Goal: Feedback & Contribution: Contribute content

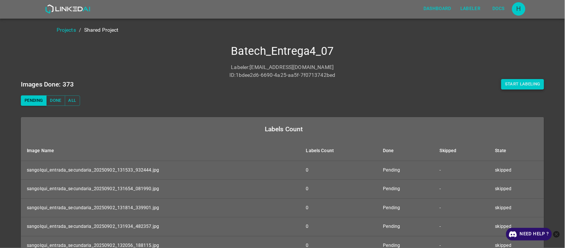
click at [531, 84] on button "Start Labeling" at bounding box center [523, 84] width 43 height 10
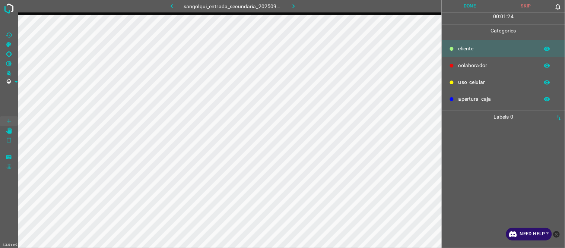
click at [524, 153] on div at bounding box center [504, 185] width 118 height 125
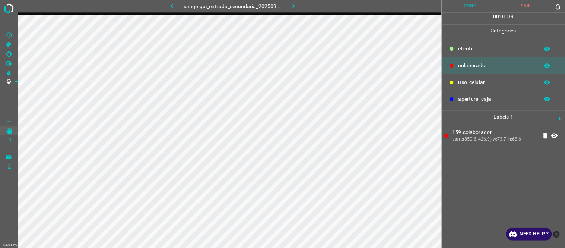
click at [492, 173] on div "159.colaborador start:(850.6, 426.9) w:73.7, h:68.6" at bounding box center [504, 185] width 118 height 125
click at [457, 10] on button "Done" at bounding box center [470, 6] width 56 height 12
click at [471, 5] on button "Done" at bounding box center [470, 6] width 56 height 12
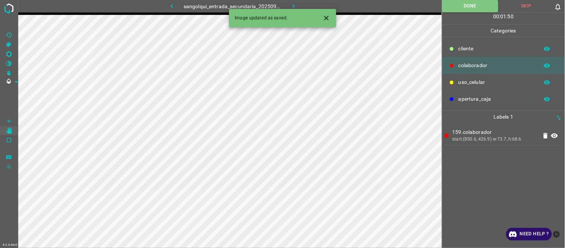
click at [293, 6] on icon "button" at bounding box center [294, 6] width 8 height 8
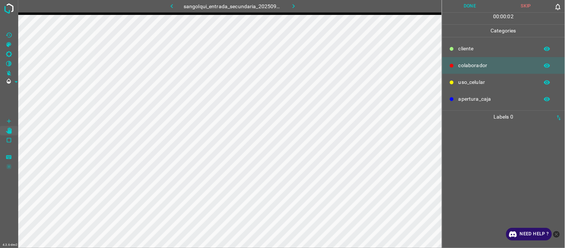
click at [168, 1] on button "button" at bounding box center [172, 6] width 24 height 12
click at [290, 6] on icon "button" at bounding box center [294, 6] width 8 height 8
click at [301, 7] on button "button" at bounding box center [294, 6] width 24 height 12
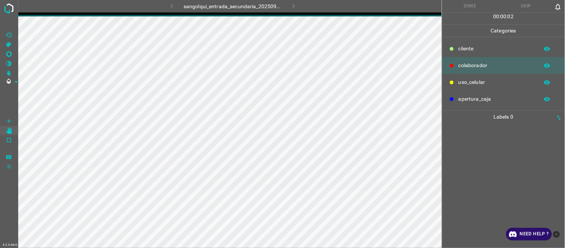
click at [174, 4] on div "sangolqui_entrada_secundaria_20250902_171709_430298.jpg" at bounding box center [233, 6] width 196 height 12
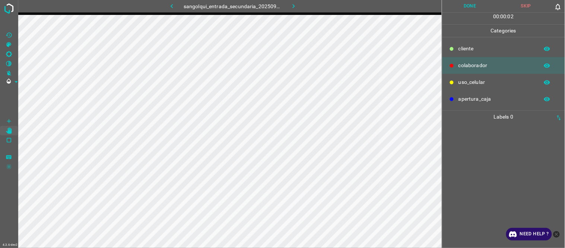
click at [174, 4] on icon "button" at bounding box center [172, 6] width 8 height 8
click at [509, 199] on div "f96.cliente start:(714.9, 121.3) w:24.1, h:65.4 7e7.colaborador start:(850.2, 4…" at bounding box center [504, 185] width 118 height 125
click at [474, 6] on button "Done" at bounding box center [470, 6] width 56 height 12
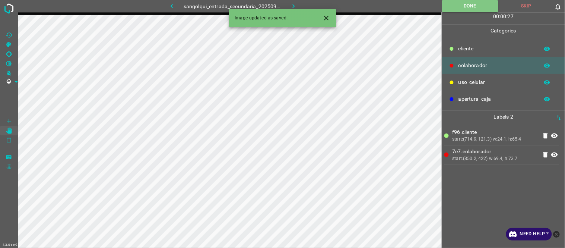
click at [297, 6] on icon "button" at bounding box center [294, 6] width 8 height 8
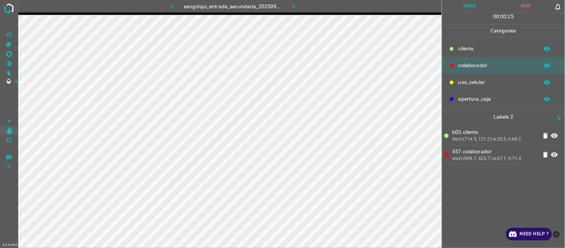
drag, startPoint x: 474, startPoint y: 5, endPoint x: 326, endPoint y: 1, distance: 148.4
click at [473, 5] on button "Done" at bounding box center [470, 6] width 56 height 12
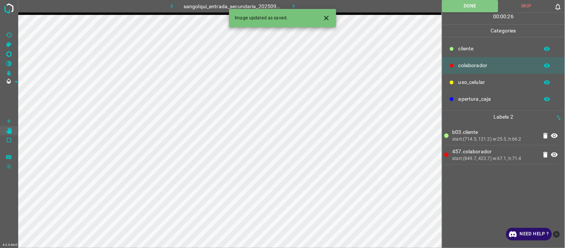
click at [289, 10] on div "Image updated as saved." at bounding box center [282, 18] width 107 height 18
click at [293, 7] on icon "button" at bounding box center [294, 6] width 8 height 8
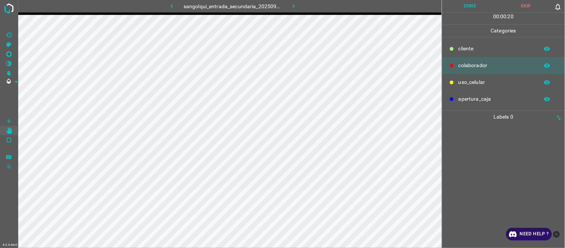
click at [487, 165] on div at bounding box center [504, 185] width 118 height 125
click at [467, 134] on div at bounding box center [504, 185] width 118 height 125
click at [486, 9] on button "Done" at bounding box center [470, 6] width 56 height 12
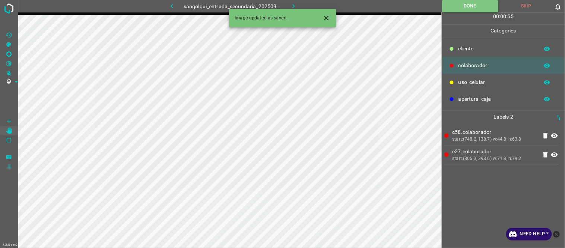
click at [292, 7] on icon "button" at bounding box center [294, 6] width 8 height 8
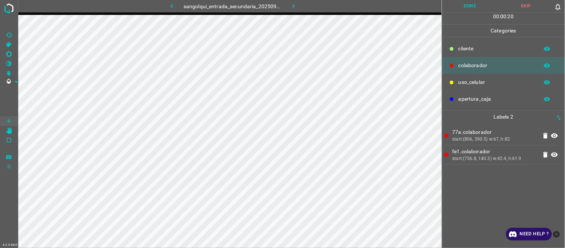
click at [475, 7] on button "Done" at bounding box center [470, 6] width 56 height 12
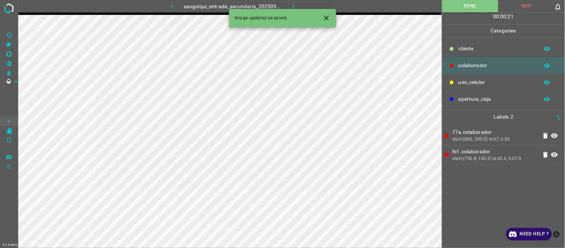
click at [295, 4] on icon "button" at bounding box center [294, 6] width 8 height 8
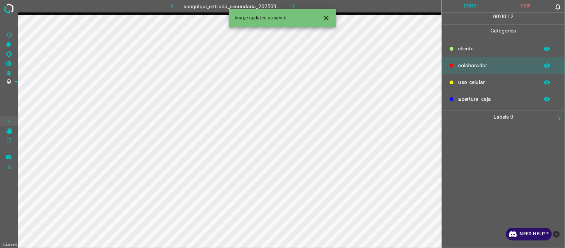
click at [531, 6] on button "Skip" at bounding box center [526, 6] width 56 height 12
click at [327, 18] on icon "Close" at bounding box center [327, 18] width 8 height 8
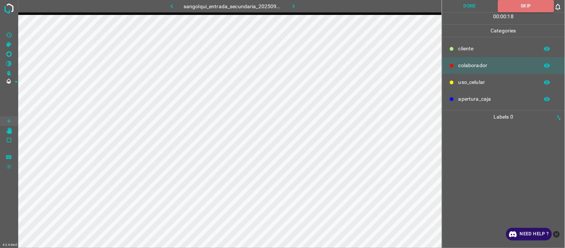
click at [294, 5] on icon "button" at bounding box center [294, 6] width 8 height 8
click at [529, 6] on button "Skip" at bounding box center [526, 6] width 56 height 12
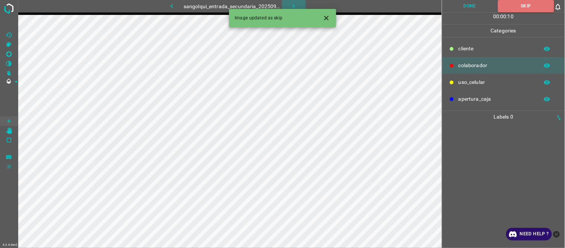
click at [293, 3] on icon "button" at bounding box center [294, 6] width 8 height 8
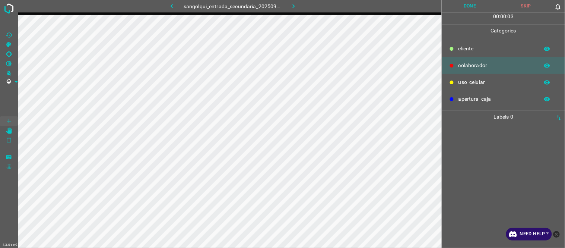
click at [534, 7] on button "Skip" at bounding box center [526, 6] width 56 height 12
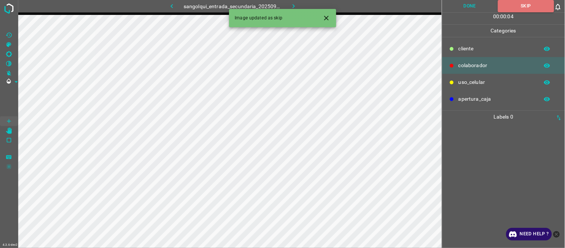
click at [290, 2] on icon "button" at bounding box center [294, 6] width 8 height 8
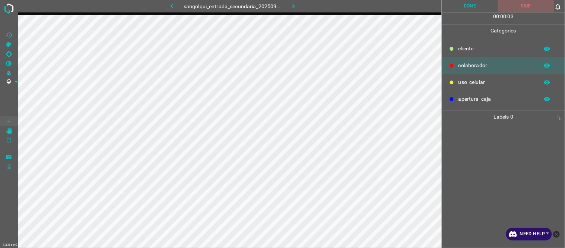
click at [529, 4] on button "Skip" at bounding box center [526, 6] width 56 height 12
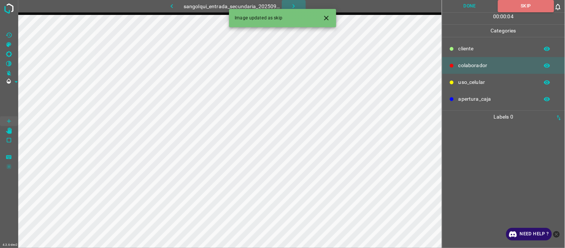
click at [291, 2] on icon "button" at bounding box center [294, 6] width 8 height 8
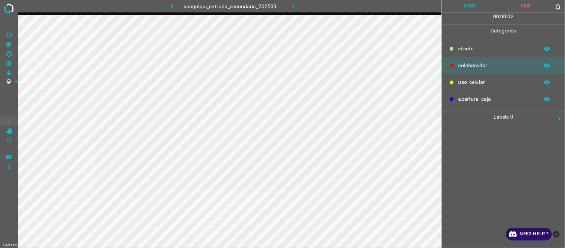
click at [531, 8] on button "Skip" at bounding box center [526, 6] width 56 height 12
click at [293, 2] on icon "button" at bounding box center [294, 6] width 8 height 8
click at [524, 6] on button "Skip" at bounding box center [526, 6] width 56 height 12
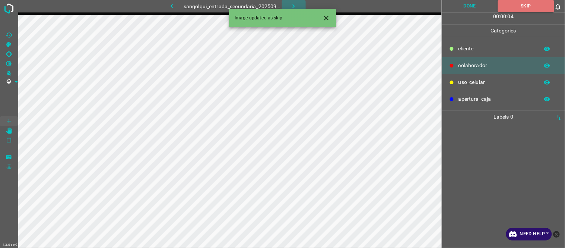
click at [297, 3] on icon "button" at bounding box center [294, 6] width 8 height 8
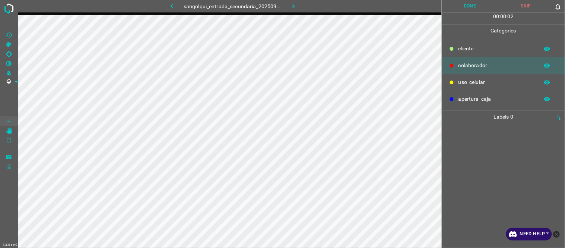
click at [530, 7] on button "Skip" at bounding box center [526, 6] width 56 height 12
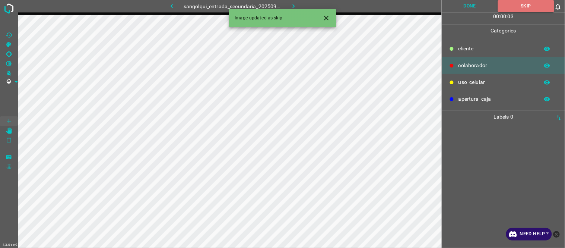
click at [293, 6] on icon "button" at bounding box center [294, 6] width 8 height 8
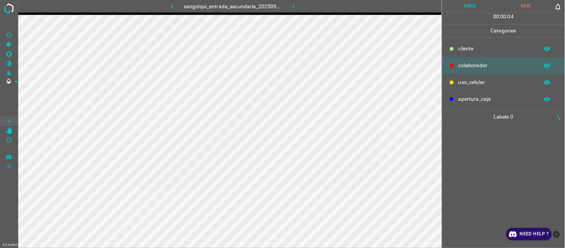
click at [534, 8] on button "Skip" at bounding box center [526, 6] width 56 height 12
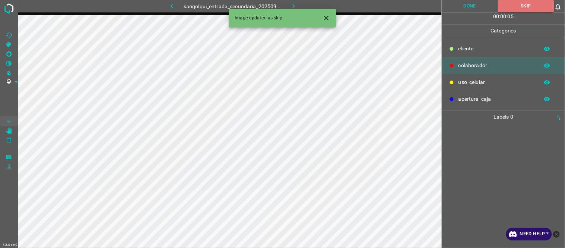
click at [290, 5] on icon "button" at bounding box center [294, 6] width 8 height 8
click at [533, 6] on button "Skip" at bounding box center [526, 6] width 56 height 12
click at [331, 17] on button "Close" at bounding box center [327, 18] width 14 height 14
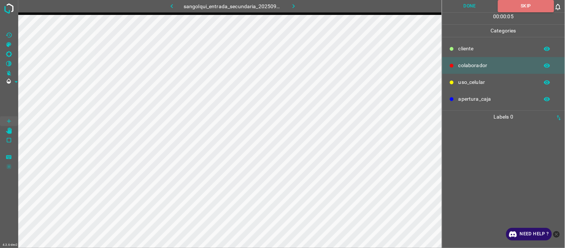
click at [297, 6] on button "button" at bounding box center [294, 6] width 24 height 12
click at [525, 6] on button "Skip" at bounding box center [526, 6] width 56 height 12
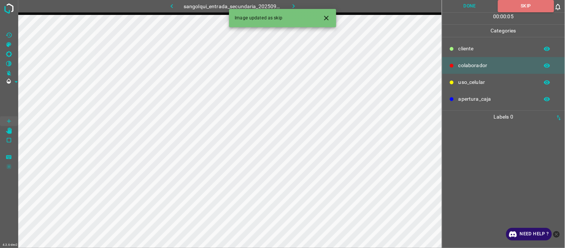
click at [290, 5] on icon "button" at bounding box center [294, 6] width 8 height 8
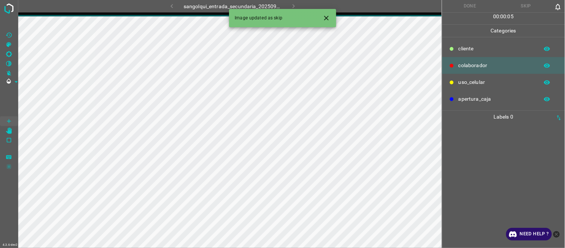
click at [332, 19] on button "Close" at bounding box center [327, 18] width 14 height 14
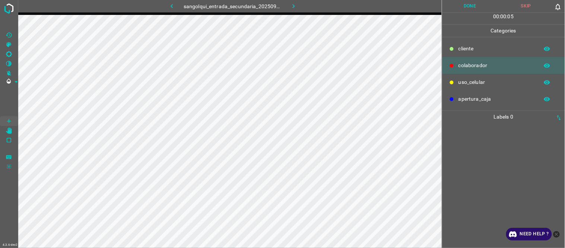
click at [173, 2] on icon "button" at bounding box center [172, 6] width 8 height 8
click at [177, 6] on button "button" at bounding box center [172, 6] width 24 height 12
click at [293, 2] on icon "button" at bounding box center [294, 6] width 8 height 8
click at [288, 4] on button "button" at bounding box center [294, 6] width 24 height 12
click at [529, 6] on button "Skip" at bounding box center [526, 6] width 56 height 12
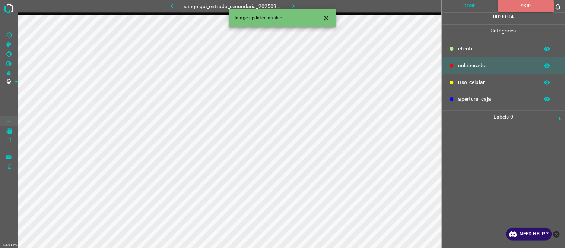
click at [293, 6] on icon "button" at bounding box center [294, 6] width 8 height 8
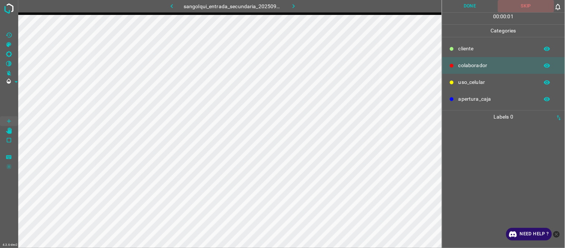
click at [518, 7] on button "Skip" at bounding box center [526, 6] width 56 height 12
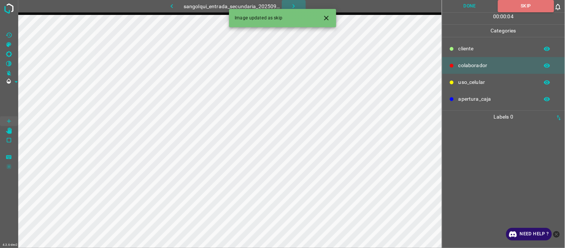
click at [293, 6] on icon "button" at bounding box center [294, 6] width 8 height 8
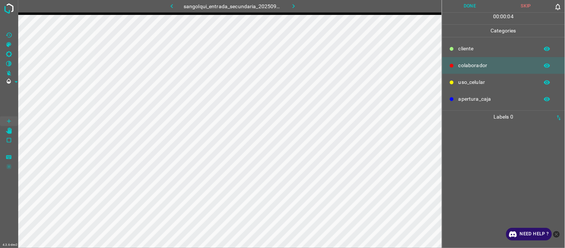
click at [499, 187] on div at bounding box center [504, 185] width 118 height 125
click at [477, 8] on button "Done" at bounding box center [470, 6] width 56 height 12
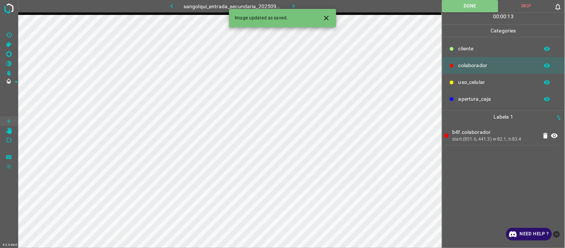
click at [290, 6] on icon "button" at bounding box center [294, 6] width 8 height 8
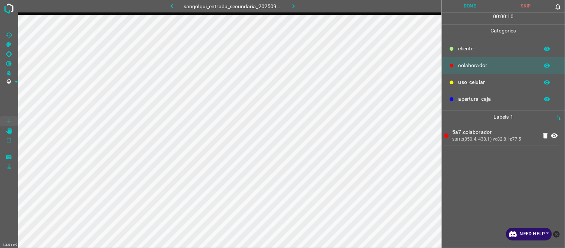
click at [462, 6] on button "Done" at bounding box center [470, 6] width 56 height 12
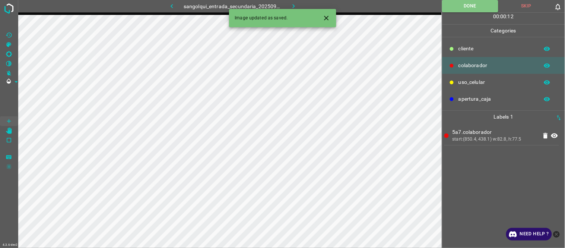
click at [295, 6] on icon "button" at bounding box center [294, 6] width 8 height 8
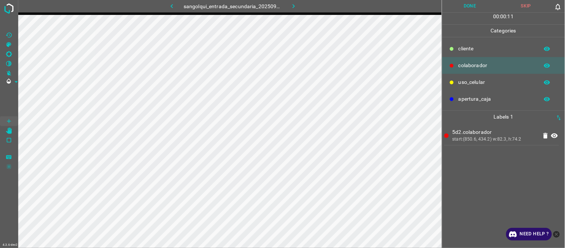
click at [471, 1] on button "Done" at bounding box center [470, 6] width 56 height 12
click at [462, 10] on button "Done" at bounding box center [470, 6] width 56 height 12
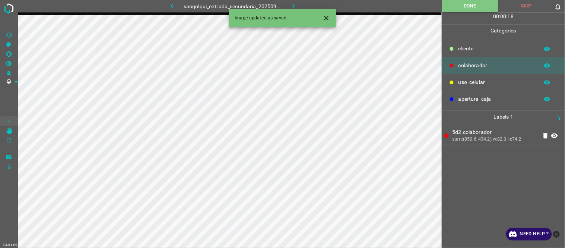
click at [293, 3] on icon "button" at bounding box center [294, 6] width 8 height 8
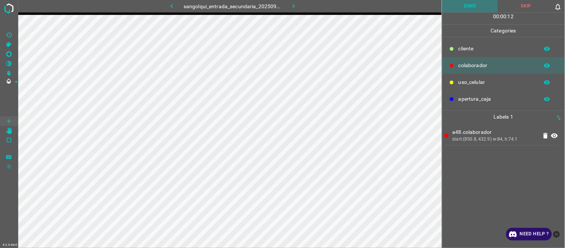
click at [461, 6] on button "Done" at bounding box center [470, 6] width 56 height 12
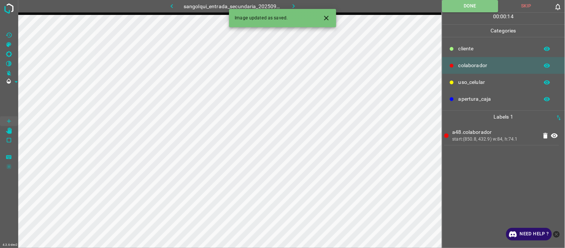
click at [293, 6] on icon "button" at bounding box center [294, 6] width 8 height 8
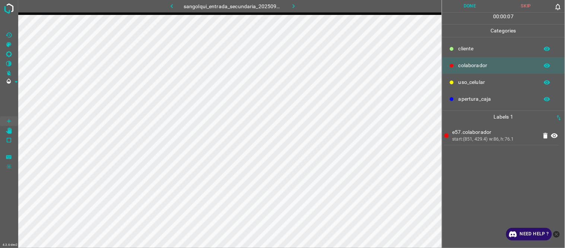
click at [471, 12] on button "Done" at bounding box center [470, 6] width 56 height 12
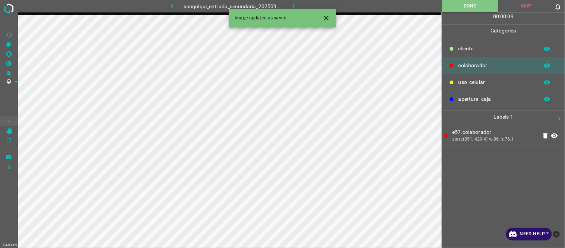
click at [293, 3] on icon "button" at bounding box center [294, 6] width 8 height 8
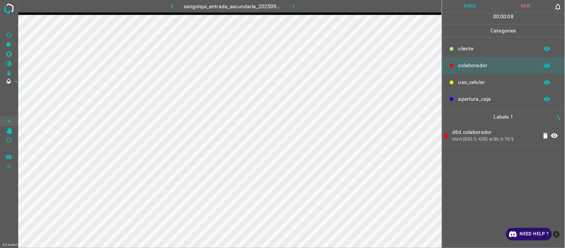
click at [509, 191] on div "d6d.colaborador start:(850.5, 428) w:86, h:76.9" at bounding box center [504, 185] width 118 height 125
click at [500, 180] on div "d6d.colaborador start:(850.5, 428) w:86, h:76.9" at bounding box center [504, 185] width 118 height 125
click at [467, 6] on button "Done" at bounding box center [470, 6] width 56 height 12
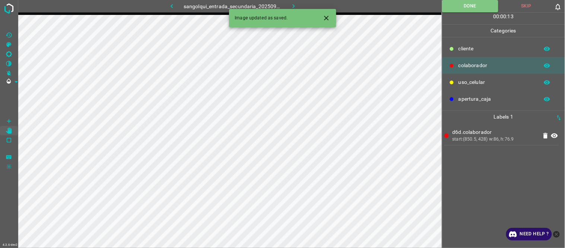
click at [292, 9] on div "Image updated as saved." at bounding box center [282, 18] width 107 height 18
click at [293, 9] on div "Image updated as saved." at bounding box center [282, 18] width 107 height 18
drag, startPoint x: 293, startPoint y: 6, endPoint x: 308, endPoint y: 16, distance: 18.2
click at [293, 6] on icon "button" at bounding box center [294, 6] width 8 height 8
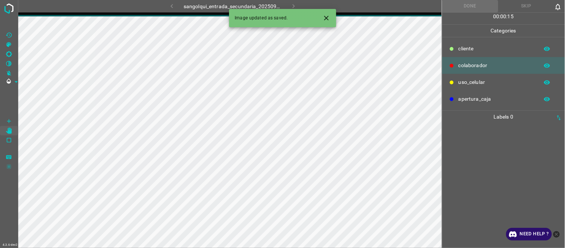
click at [330, 17] on icon "Close" at bounding box center [327, 18] width 8 height 8
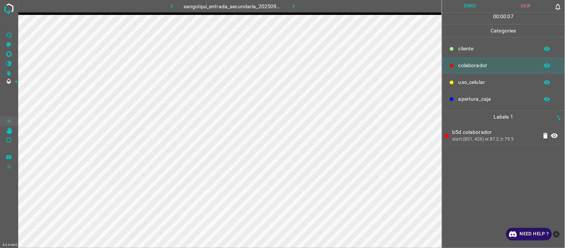
click at [467, 6] on button "Done" at bounding box center [470, 6] width 56 height 12
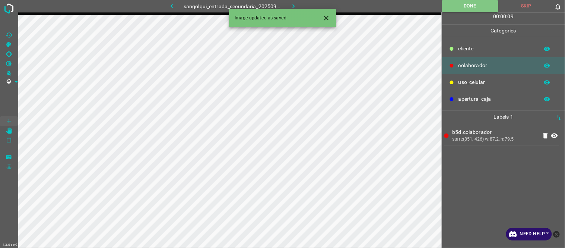
click at [288, 3] on button "button" at bounding box center [294, 6] width 24 height 12
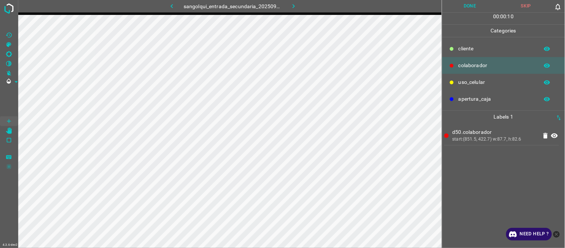
click at [467, 3] on button "Done" at bounding box center [470, 6] width 56 height 12
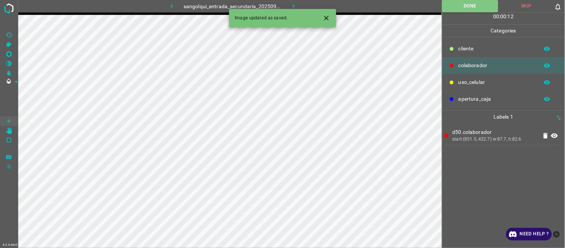
click at [291, 2] on icon "button" at bounding box center [294, 6] width 8 height 8
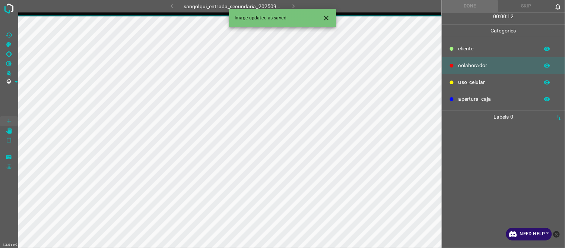
click at [326, 20] on icon "Close" at bounding box center [327, 18] width 8 height 8
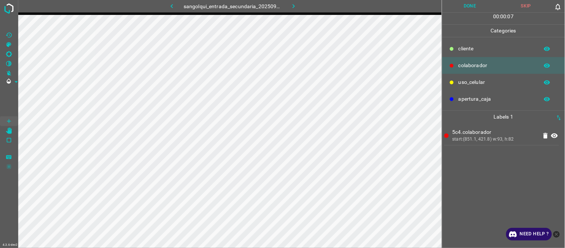
click at [485, 198] on div "5c4.colaborador start:(851.1, 421.8) w:93, h:82" at bounding box center [504, 185] width 118 height 125
click at [471, 8] on button "Done" at bounding box center [470, 6] width 56 height 12
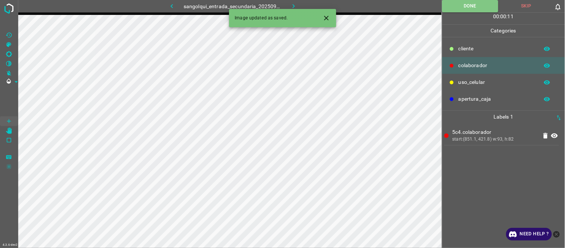
click at [294, 4] on icon "button" at bounding box center [294, 6] width 8 height 8
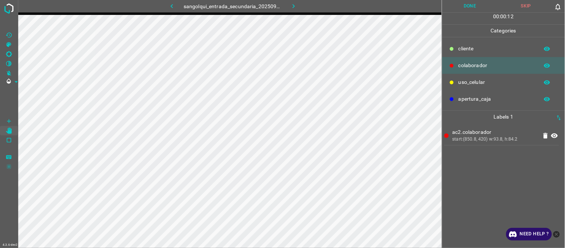
drag, startPoint x: 460, startPoint y: 6, endPoint x: 446, endPoint y: 13, distance: 15.7
click at [459, 8] on button "Done" at bounding box center [470, 6] width 56 height 12
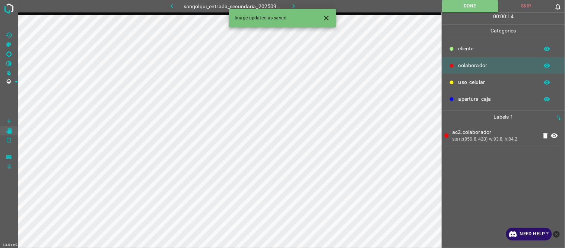
click at [292, 6] on icon "button" at bounding box center [294, 6] width 8 height 8
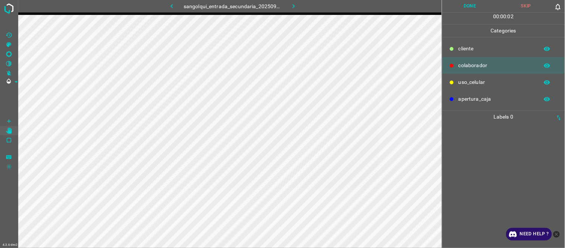
click at [476, 166] on div at bounding box center [504, 185] width 118 height 125
drag, startPoint x: 471, startPoint y: 4, endPoint x: 446, endPoint y: 12, distance: 26.3
click at [471, 5] on button "Done" at bounding box center [470, 6] width 56 height 12
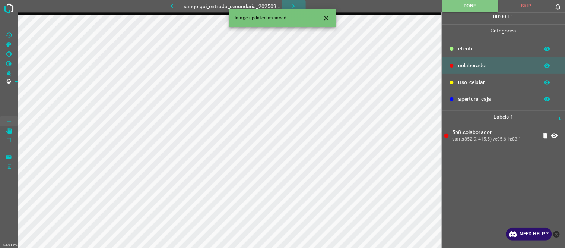
click at [293, 5] on icon "button" at bounding box center [294, 6] width 8 height 8
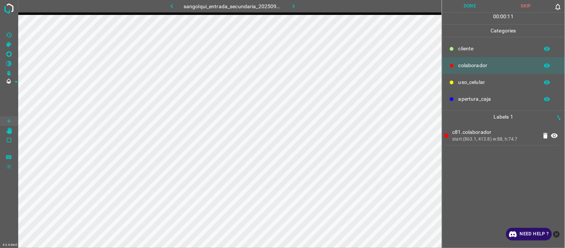
click at [461, 6] on button "Done" at bounding box center [470, 6] width 56 height 12
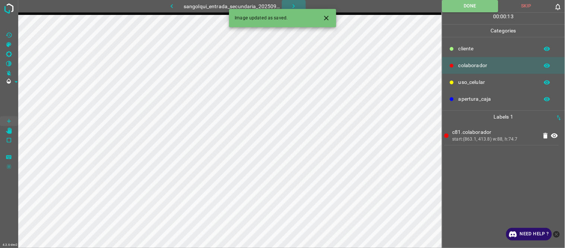
click at [293, 6] on icon "button" at bounding box center [294, 6] width 8 height 8
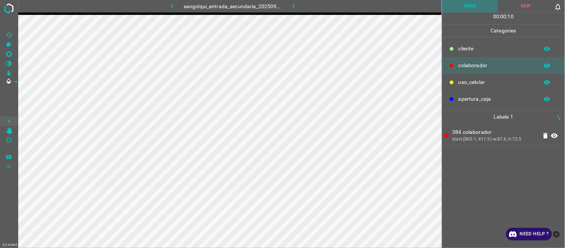
click at [468, 4] on button "Done" at bounding box center [470, 6] width 56 height 12
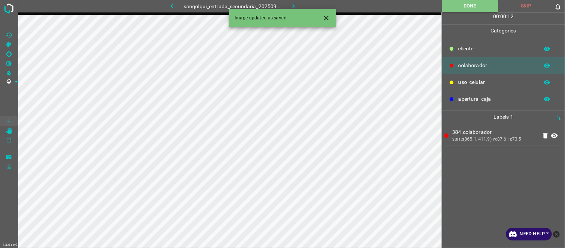
click at [292, 5] on icon "button" at bounding box center [294, 6] width 8 height 8
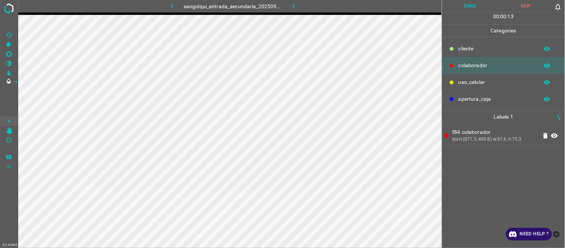
click at [460, 9] on button "Done" at bounding box center [470, 6] width 56 height 12
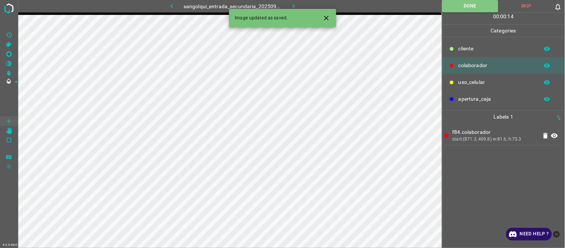
click at [294, 3] on icon "button" at bounding box center [294, 6] width 8 height 8
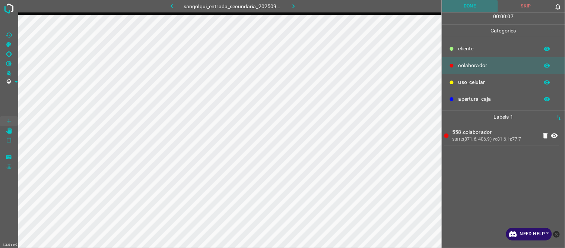
click at [469, 6] on button "Done" at bounding box center [470, 6] width 56 height 12
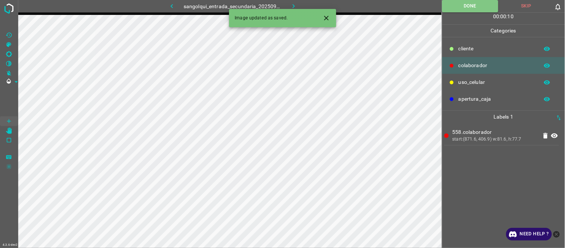
click at [290, 5] on icon "button" at bounding box center [294, 6] width 8 height 8
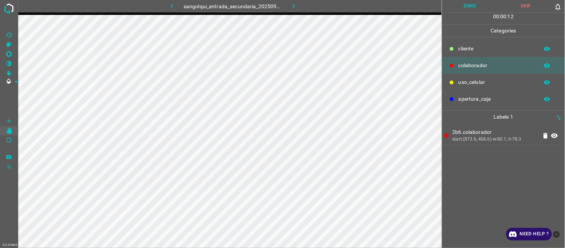
click at [471, 6] on button "Done" at bounding box center [470, 6] width 56 height 12
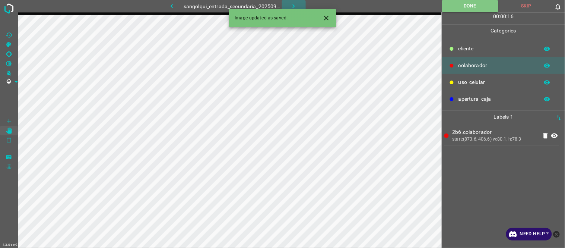
click at [297, 4] on icon "button" at bounding box center [294, 6] width 8 height 8
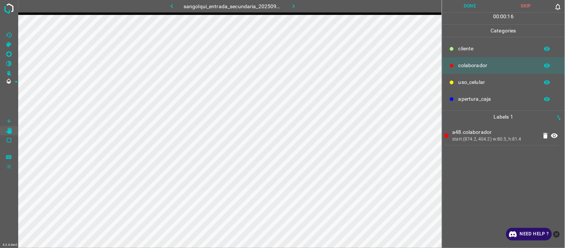
click at [462, 10] on button "Done" at bounding box center [470, 6] width 56 height 12
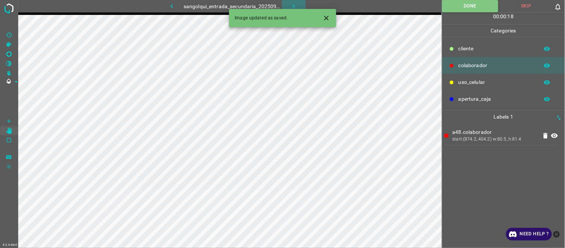
click at [293, 3] on icon "button" at bounding box center [294, 6] width 8 height 8
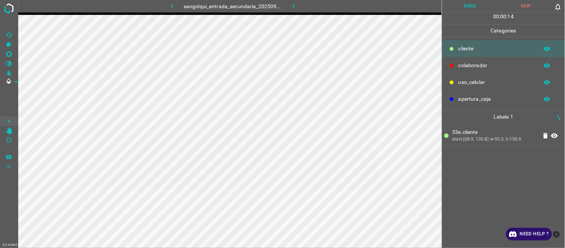
click at [476, 4] on button "Done" at bounding box center [470, 6] width 56 height 12
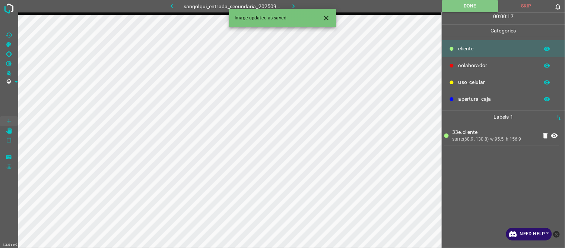
click at [294, 3] on icon "button" at bounding box center [294, 6] width 8 height 8
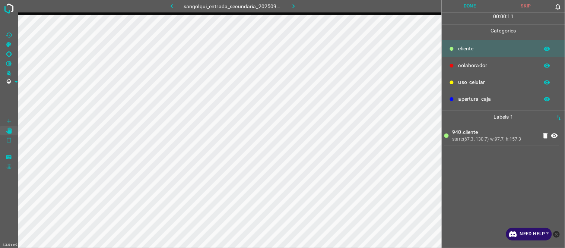
click at [467, 6] on button "Done" at bounding box center [470, 6] width 56 height 12
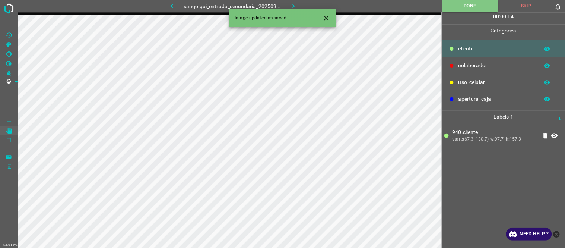
click at [292, 4] on icon "button" at bounding box center [294, 6] width 8 height 8
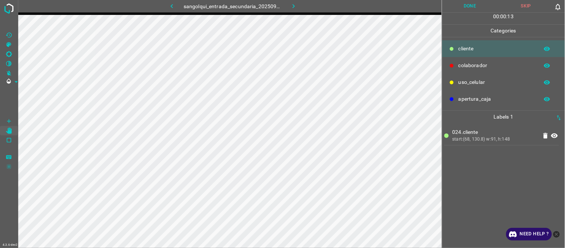
drag, startPoint x: 474, startPoint y: 4, endPoint x: 466, endPoint y: 10, distance: 10.4
click at [475, 5] on button "Done" at bounding box center [470, 6] width 56 height 12
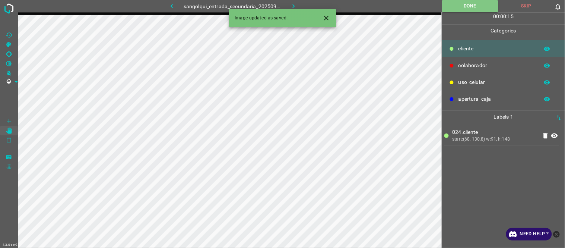
click at [297, 5] on icon "button" at bounding box center [294, 6] width 8 height 8
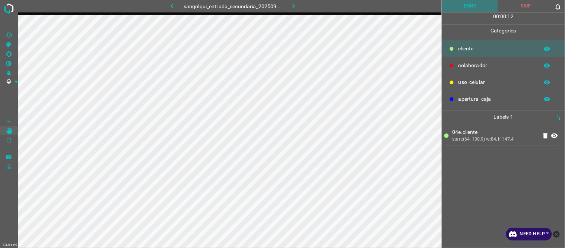
click at [483, 5] on button "Done" at bounding box center [470, 6] width 56 height 12
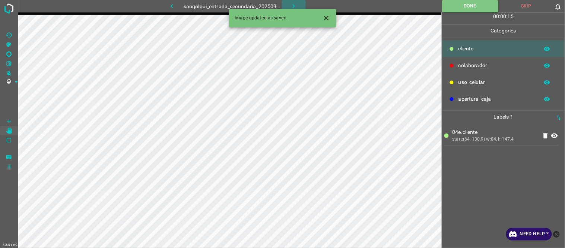
click at [293, 4] on icon "button" at bounding box center [294, 6] width 8 height 8
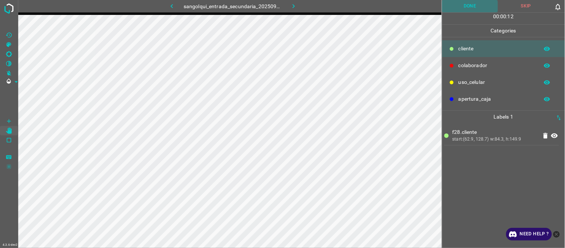
click at [458, 1] on button "Done" at bounding box center [470, 6] width 56 height 12
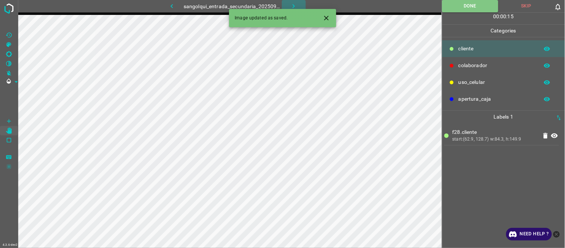
click at [291, 3] on icon "button" at bounding box center [294, 6] width 8 height 8
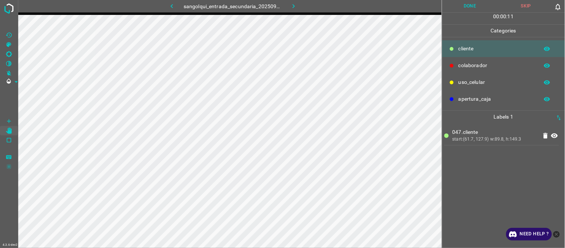
drag, startPoint x: 472, startPoint y: 9, endPoint x: 411, endPoint y: 14, distance: 61.4
click at [471, 9] on button "Done" at bounding box center [470, 6] width 56 height 12
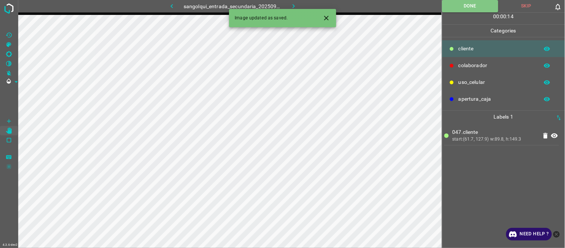
click at [291, 4] on icon "button" at bounding box center [294, 6] width 8 height 8
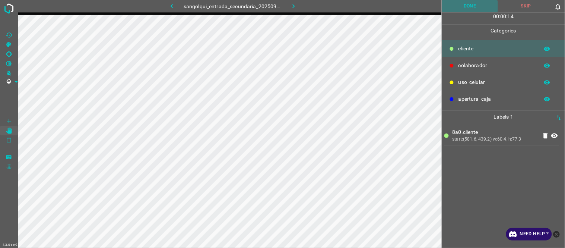
click at [472, 7] on button "Done" at bounding box center [470, 6] width 56 height 12
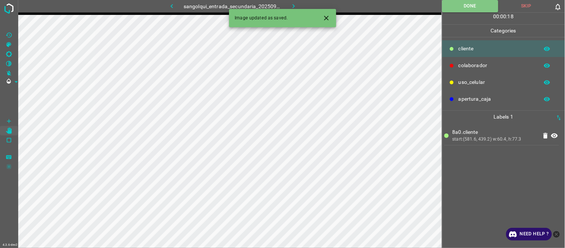
click at [292, 4] on icon "button" at bounding box center [294, 6] width 8 height 8
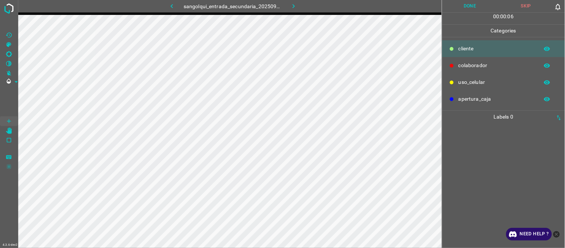
click at [293, 7] on icon "button" at bounding box center [294, 6] width 2 height 4
click at [172, 4] on icon "button" at bounding box center [172, 6] width 8 height 8
click at [475, 5] on button "Done" at bounding box center [470, 6] width 56 height 12
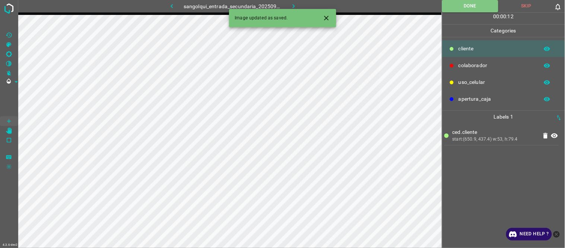
click at [291, 4] on icon "button" at bounding box center [294, 6] width 8 height 8
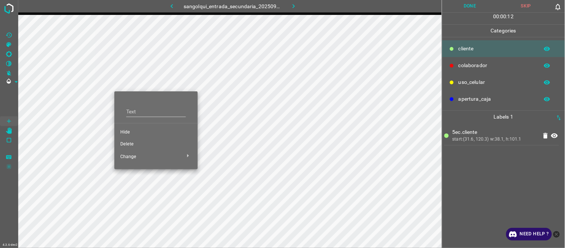
click at [135, 132] on span "Hide" at bounding box center [156, 132] width 72 height 7
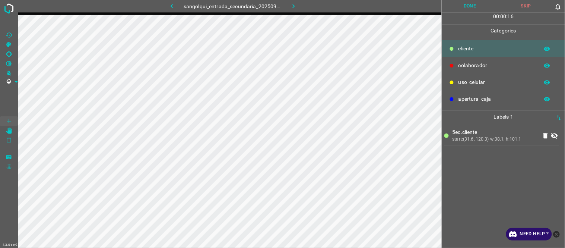
click at [9, 50] on Brightness"] "[C] Brightness" at bounding box center [9, 54] width 18 height 10
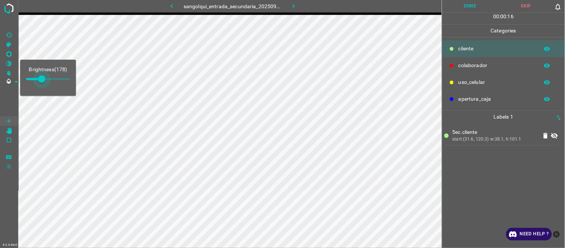
type input "195"
click at [43, 78] on span at bounding box center [42, 78] width 7 height 7
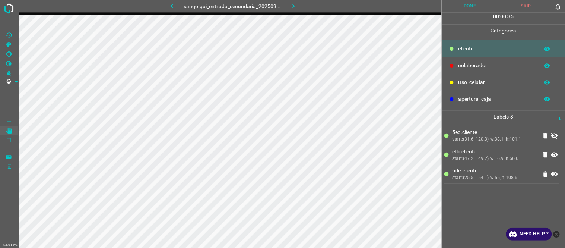
click at [481, 5] on button "Done" at bounding box center [470, 6] width 56 height 12
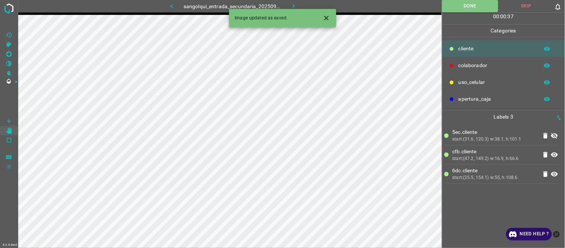
click at [556, 138] on icon at bounding box center [554, 135] width 9 height 9
click at [9, 34] on icon "[Z] Restore Values" at bounding box center [9, 35] width 7 height 7
click at [295, 3] on icon "button" at bounding box center [294, 6] width 8 height 8
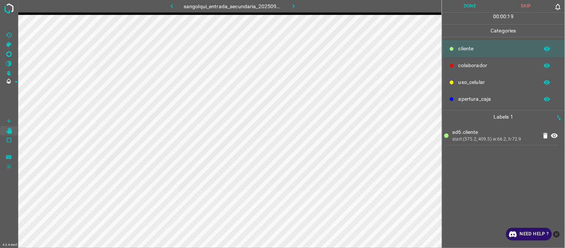
click at [470, 8] on button "Done" at bounding box center [470, 6] width 56 height 12
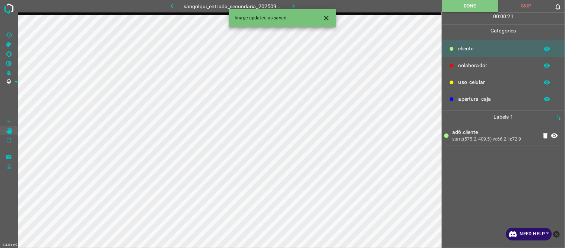
click at [293, 5] on icon "button" at bounding box center [294, 6] width 8 height 8
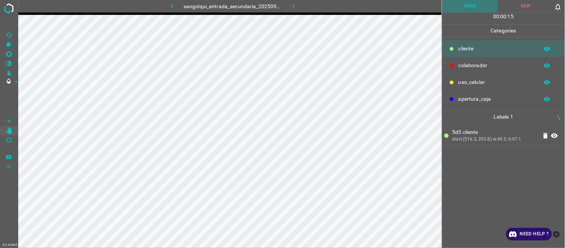
drag, startPoint x: 466, startPoint y: 9, endPoint x: 385, endPoint y: 2, distance: 81.5
click at [465, 9] on button "Done" at bounding box center [470, 6] width 56 height 12
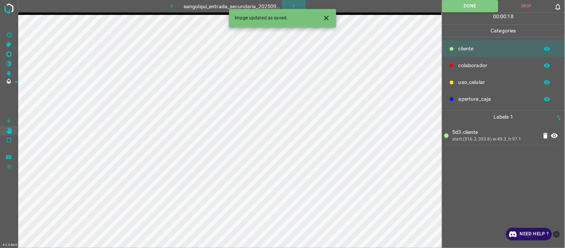
click at [298, 8] on button "button" at bounding box center [294, 6] width 24 height 12
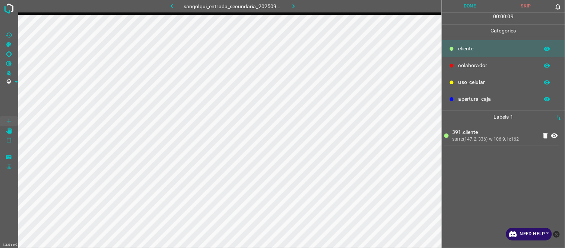
click at [11, 50] on Brightness"] "[C] Brightness" at bounding box center [9, 54] width 18 height 10
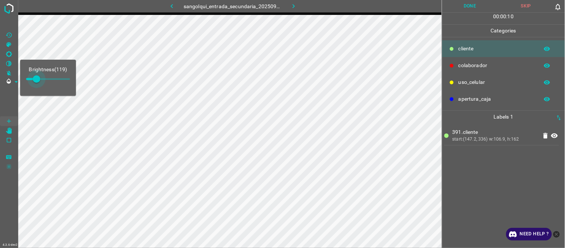
type input "170"
drag, startPoint x: 36, startPoint y: 77, endPoint x: 41, endPoint y: 78, distance: 5.3
click at [41, 78] on span at bounding box center [40, 78] width 7 height 7
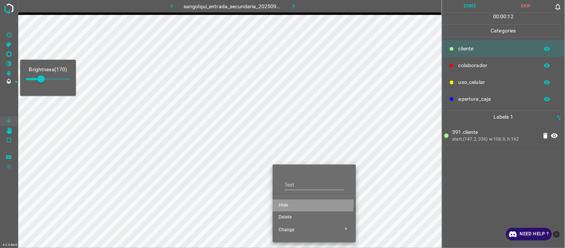
drag, startPoint x: 289, startPoint y: 203, endPoint x: 240, endPoint y: 190, distance: 50.5
click at [288, 202] on span "Hide" at bounding box center [315, 205] width 72 height 7
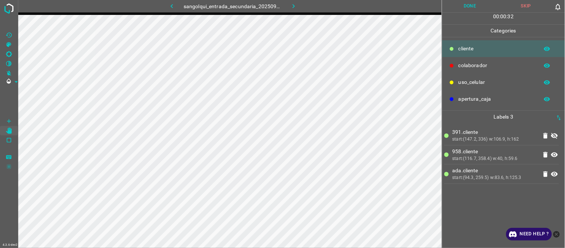
click at [465, 4] on button "Done" at bounding box center [470, 6] width 56 height 12
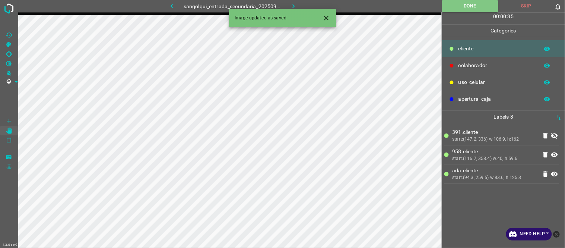
click at [323, 19] on icon "Close" at bounding box center [327, 18] width 8 height 8
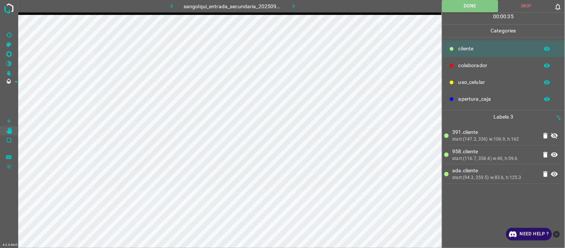
click at [12, 34] on icon "[Z] Restore Values" at bounding box center [9, 35] width 7 height 7
click at [556, 133] on icon at bounding box center [554, 135] width 9 height 9
click at [453, 9] on button "Done" at bounding box center [470, 6] width 56 height 12
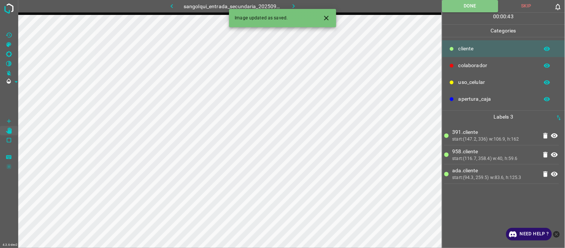
click at [330, 19] on icon "Close" at bounding box center [327, 18] width 8 height 8
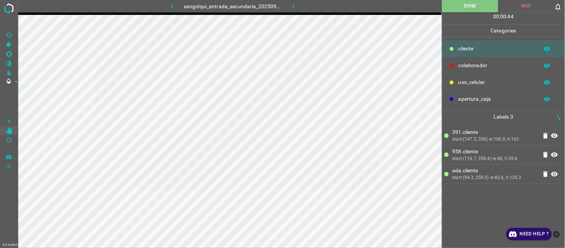
click at [293, 7] on icon "button" at bounding box center [294, 6] width 8 height 8
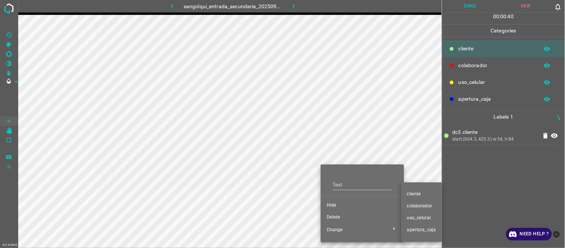
click at [417, 206] on span "colaborador" at bounding box center [421, 206] width 29 height 7
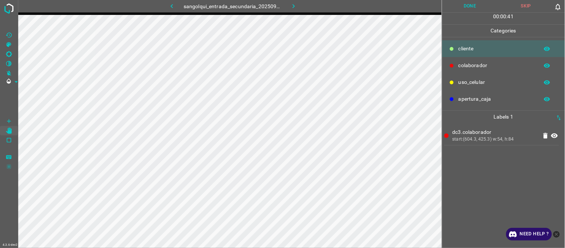
click at [493, 192] on div "dc3.colaborador start:(604.3, 425.3) w:54, h:84" at bounding box center [504, 185] width 118 height 125
click at [465, 1] on button "Done" at bounding box center [470, 6] width 56 height 12
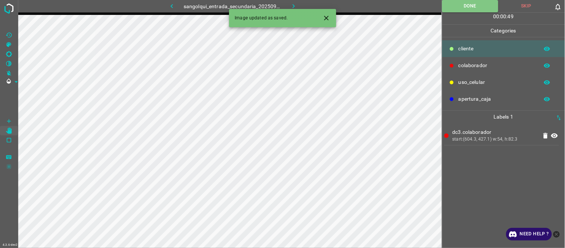
click at [297, 4] on icon "button" at bounding box center [294, 6] width 8 height 8
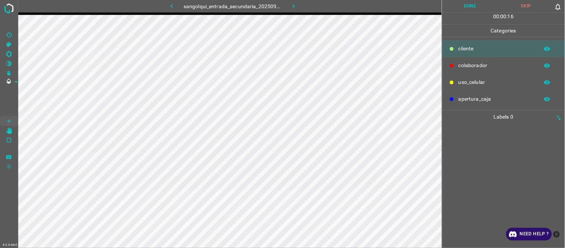
click at [291, 4] on icon "button" at bounding box center [294, 6] width 8 height 8
click at [174, 4] on icon "button" at bounding box center [172, 6] width 8 height 8
click at [471, 7] on button "Done" at bounding box center [470, 6] width 56 height 12
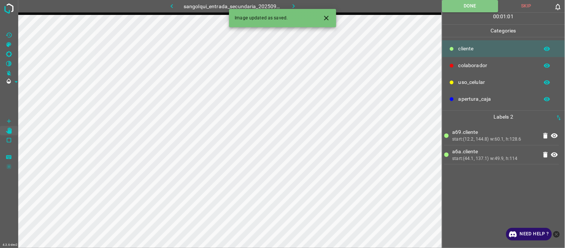
click at [290, 4] on icon "button" at bounding box center [294, 6] width 8 height 8
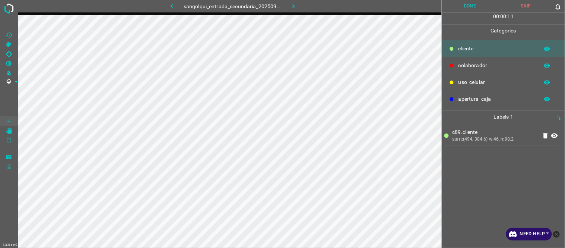
click at [478, 5] on button "Done" at bounding box center [470, 6] width 56 height 12
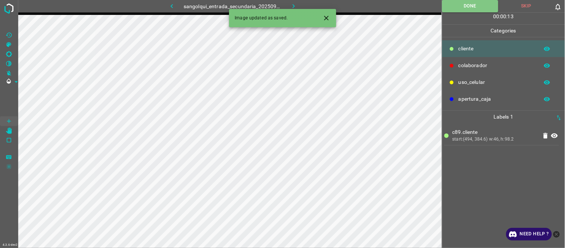
click at [296, 4] on icon "button" at bounding box center [294, 6] width 8 height 8
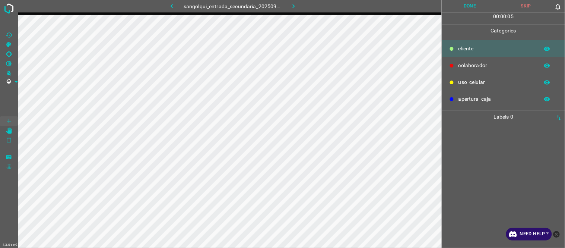
click at [173, 5] on icon "button" at bounding box center [172, 6] width 8 height 8
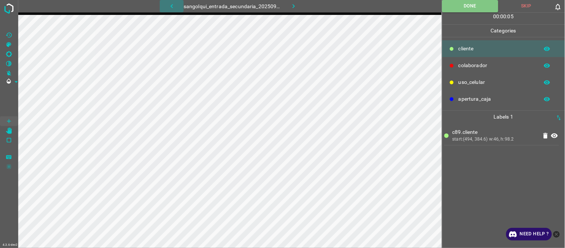
click at [171, 3] on icon "button" at bounding box center [172, 6] width 8 height 8
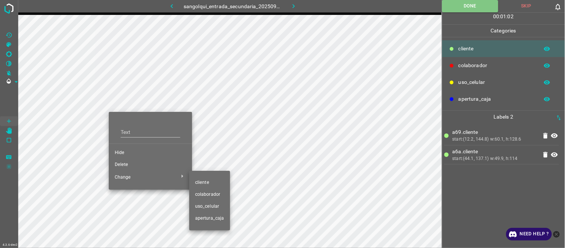
click at [215, 196] on span "colaborador" at bounding box center [209, 194] width 29 height 7
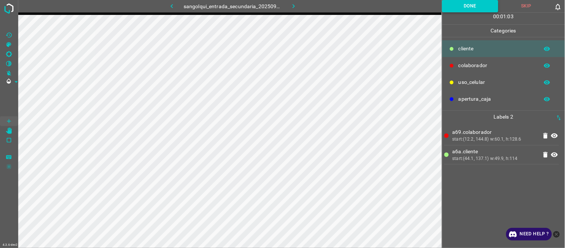
click at [476, 3] on button "Done" at bounding box center [470, 6] width 56 height 12
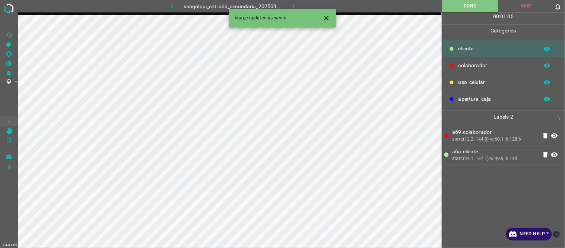
click at [295, 4] on icon "button" at bounding box center [294, 6] width 8 height 8
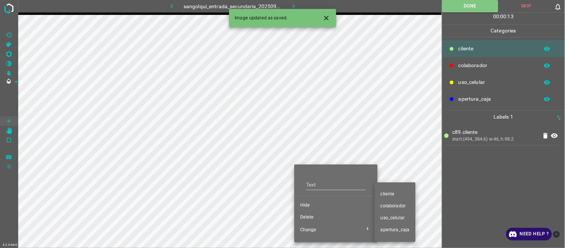
click at [397, 206] on span "colaborador" at bounding box center [395, 206] width 29 height 7
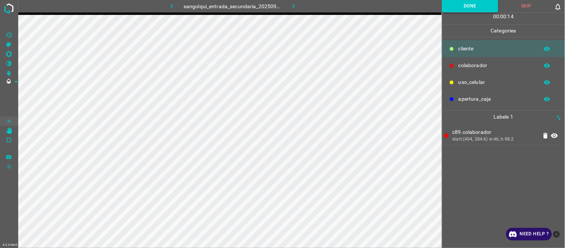
click at [461, 2] on button "Done" at bounding box center [470, 6] width 56 height 12
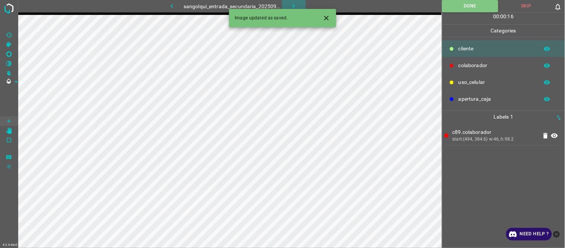
click at [293, 4] on icon "button" at bounding box center [294, 6] width 8 height 8
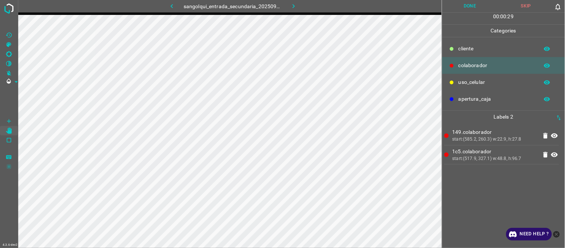
drag, startPoint x: 467, startPoint y: 4, endPoint x: 448, endPoint y: 15, distance: 21.2
click at [467, 4] on button "Done" at bounding box center [470, 6] width 56 height 12
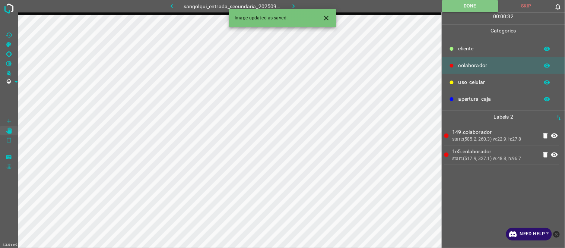
click at [291, 7] on icon "button" at bounding box center [294, 6] width 8 height 8
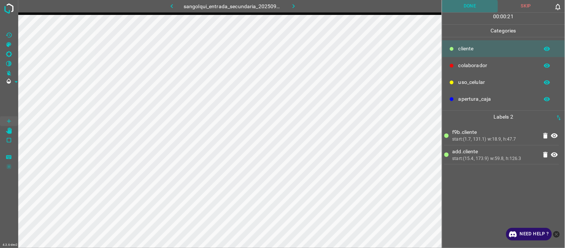
click at [479, 4] on button "Done" at bounding box center [470, 6] width 56 height 12
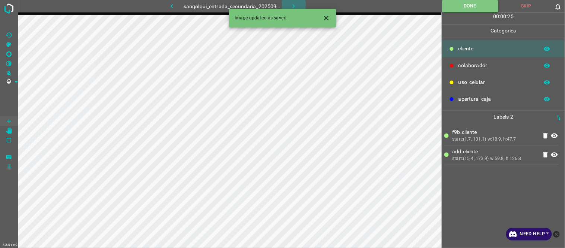
click at [297, 3] on icon "button" at bounding box center [294, 6] width 8 height 8
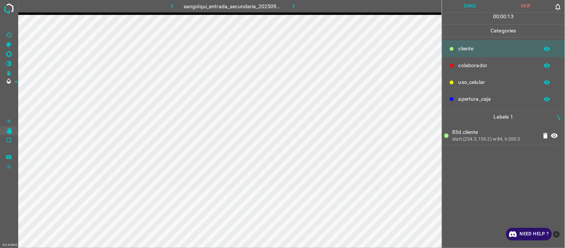
click at [473, 4] on button "Done" at bounding box center [470, 6] width 56 height 12
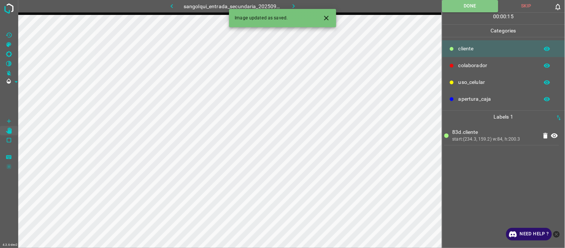
click at [296, 4] on icon "button" at bounding box center [294, 6] width 8 height 8
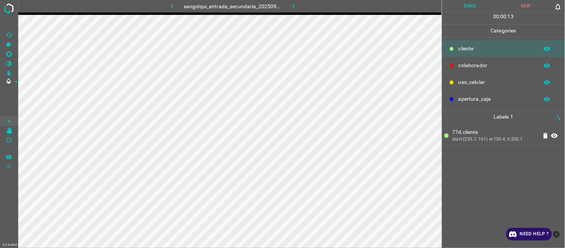
click at [471, 13] on div "00 : 00 : 13" at bounding box center [503, 19] width 123 height 12
click at [474, 6] on button "Done" at bounding box center [470, 6] width 56 height 12
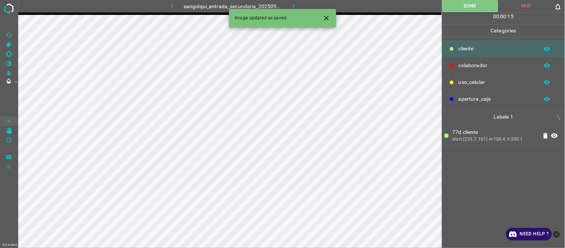
click at [295, 4] on icon "button" at bounding box center [294, 6] width 8 height 8
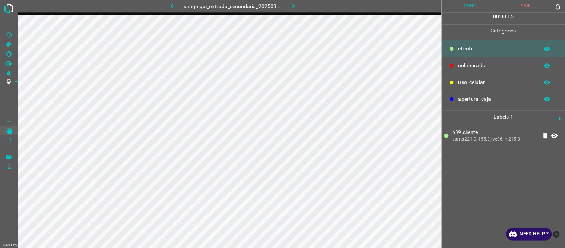
click at [472, 6] on button "Done" at bounding box center [470, 6] width 56 height 12
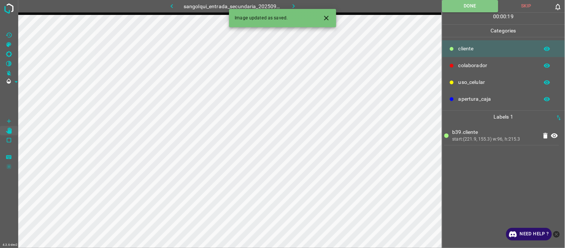
click at [298, 3] on button "button" at bounding box center [294, 6] width 24 height 12
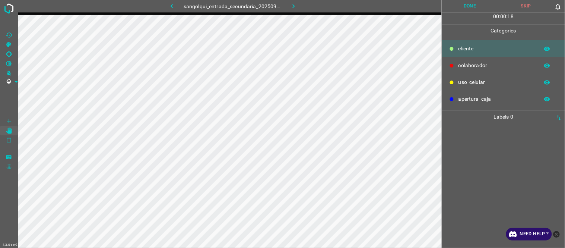
click at [487, 143] on div at bounding box center [504, 185] width 118 height 125
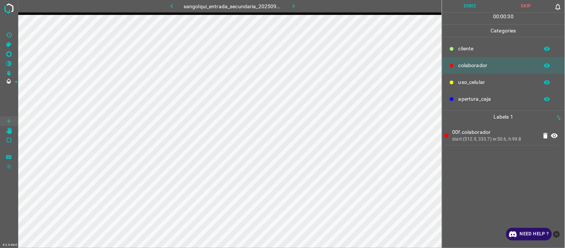
click at [477, 6] on button "Done" at bounding box center [470, 6] width 56 height 12
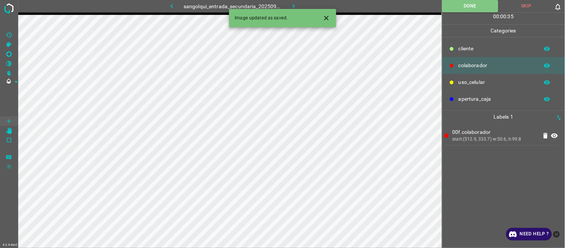
click at [295, 5] on icon "button" at bounding box center [294, 6] width 8 height 8
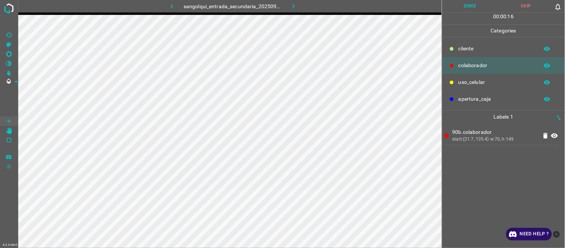
click at [477, 6] on button "Done" at bounding box center [470, 6] width 56 height 12
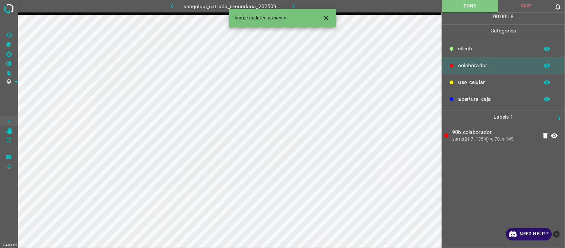
click at [332, 16] on button "Close" at bounding box center [327, 18] width 14 height 14
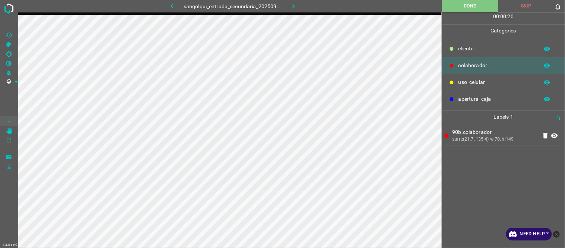
click at [294, 4] on icon "button" at bounding box center [294, 6] width 8 height 8
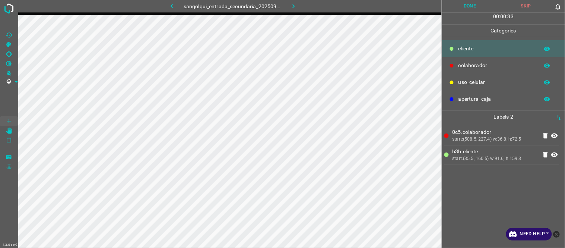
click at [467, 8] on button "Done" at bounding box center [470, 6] width 56 height 12
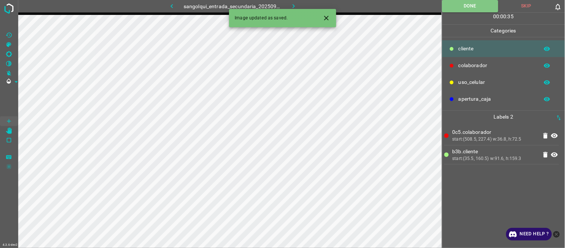
click at [294, 5] on icon "button" at bounding box center [294, 6] width 8 height 8
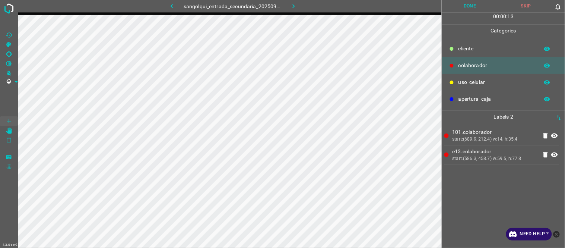
click at [476, 8] on button "Done" at bounding box center [470, 6] width 56 height 12
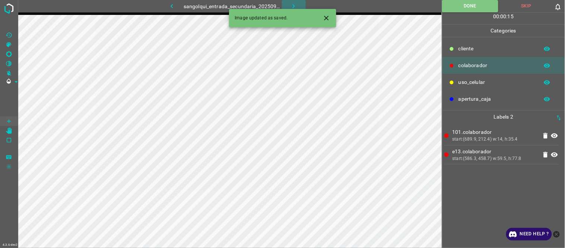
click at [293, 4] on icon "button" at bounding box center [294, 6] width 8 height 8
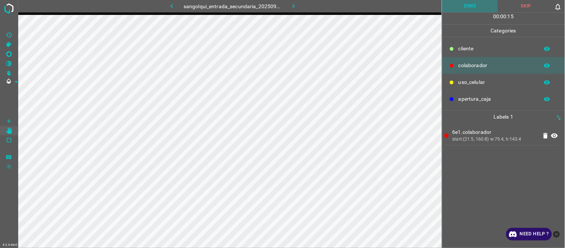
click at [455, 5] on button "Done" at bounding box center [470, 6] width 56 height 12
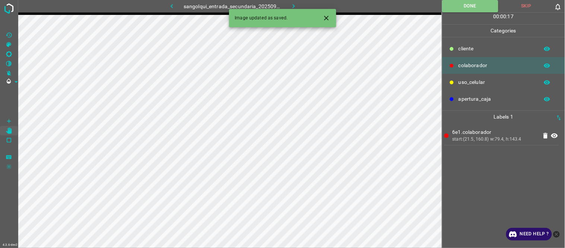
click at [293, 4] on icon "button" at bounding box center [294, 6] width 8 height 8
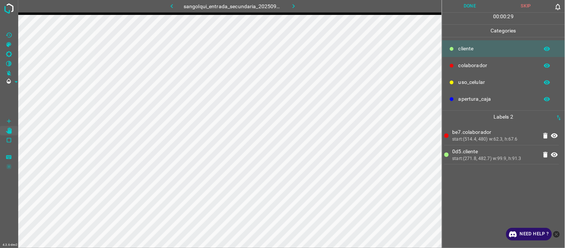
click at [469, 8] on button "Done" at bounding box center [470, 6] width 56 height 12
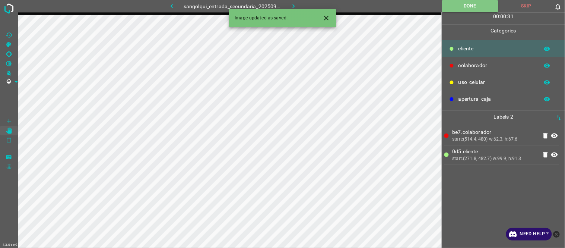
click at [294, 1] on button "button" at bounding box center [294, 6] width 24 height 12
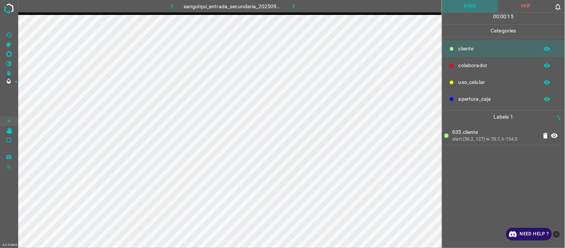
drag, startPoint x: 469, startPoint y: 8, endPoint x: 446, endPoint y: 19, distance: 25.8
click at [468, 10] on button "Done" at bounding box center [470, 6] width 56 height 12
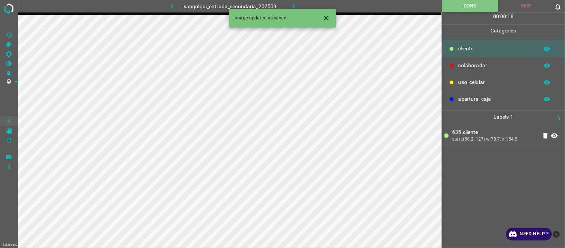
click at [293, 4] on icon "button" at bounding box center [294, 6] width 8 height 8
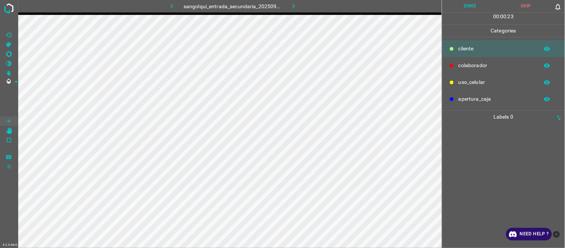
click at [505, 140] on div at bounding box center [504, 185] width 118 height 125
click at [498, 211] on div "7a1.colaborador start:(638.8, 399) w:54.6, h:77.3 1aa.cliente start:(22.7, 110.…" at bounding box center [504, 185] width 118 height 125
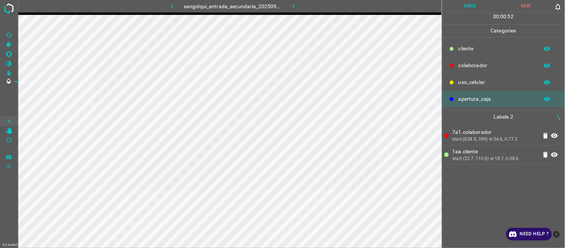
click at [474, 5] on button "Done" at bounding box center [470, 6] width 56 height 12
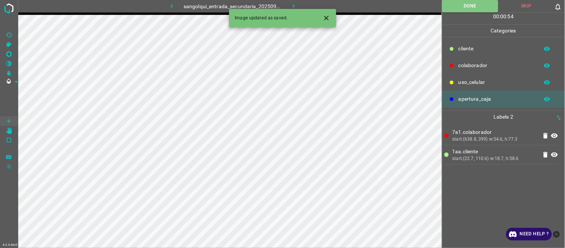
click at [298, 5] on button "button" at bounding box center [294, 6] width 24 height 12
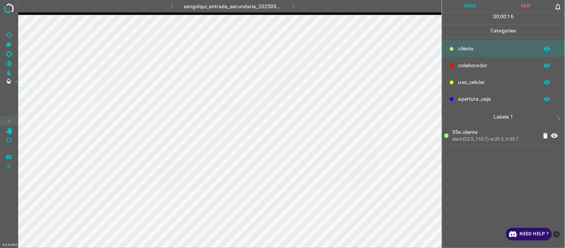
click at [496, 173] on div "35e.cliente start:(23.5, 110.7) w:20.3, h:55.7" at bounding box center [504, 185] width 118 height 125
click at [466, 12] on button "Done" at bounding box center [470, 6] width 56 height 12
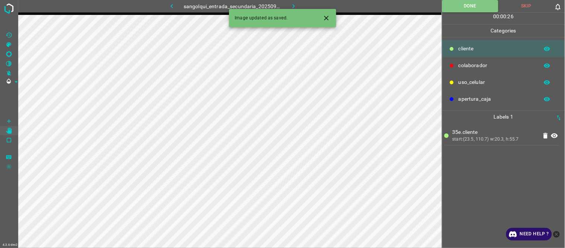
click at [302, 3] on button "button" at bounding box center [294, 6] width 24 height 12
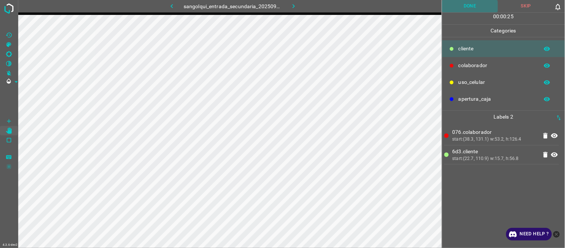
click at [466, 1] on button "Done" at bounding box center [470, 6] width 56 height 12
click at [293, 4] on icon "button" at bounding box center [294, 6] width 8 height 8
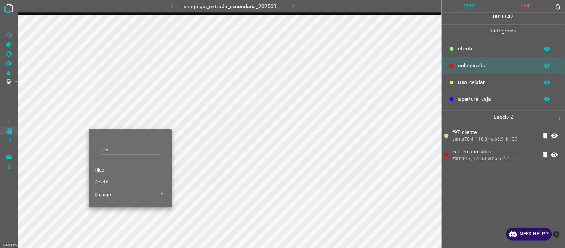
click at [116, 168] on span "Hide" at bounding box center [131, 170] width 72 height 7
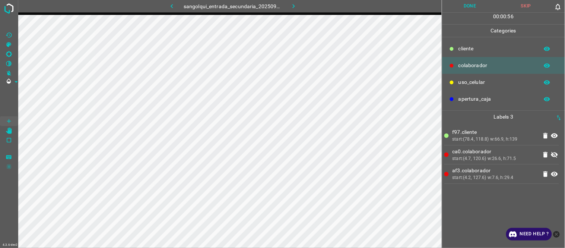
click at [484, 7] on button "Done" at bounding box center [470, 6] width 56 height 12
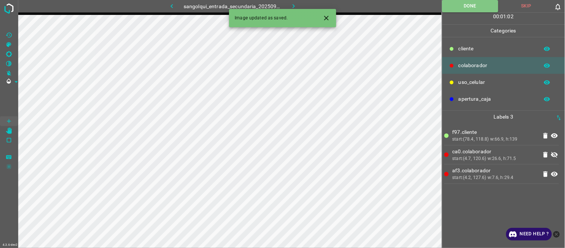
click at [294, 4] on icon "button" at bounding box center [294, 6] width 8 height 8
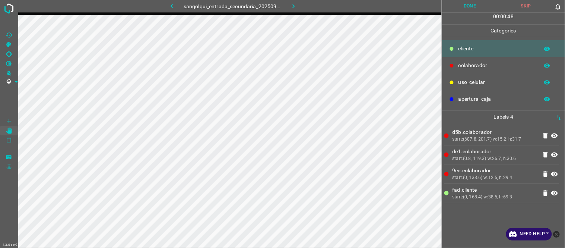
click at [467, 9] on button "Done" at bounding box center [470, 6] width 56 height 12
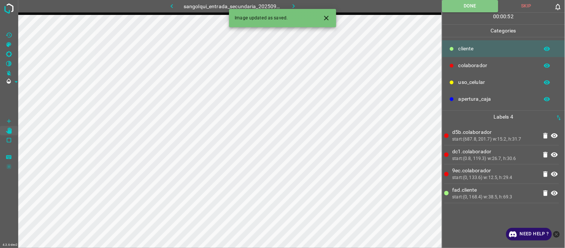
click at [290, 8] on icon "button" at bounding box center [294, 6] width 8 height 8
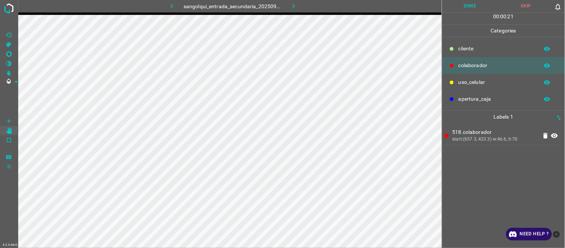
click at [463, 9] on button "Done" at bounding box center [470, 6] width 56 height 12
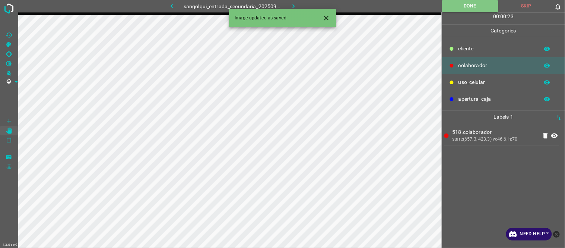
click at [297, 6] on icon "button" at bounding box center [294, 6] width 8 height 8
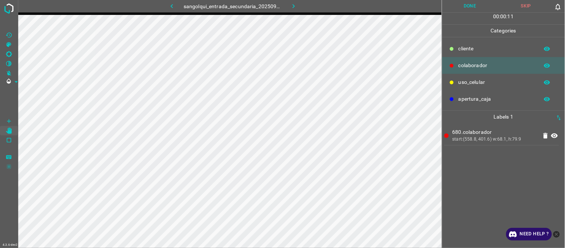
click at [461, 181] on div "680.colaborador start:(558.8, 401.6) w:68.1, h:79.9" at bounding box center [504, 185] width 118 height 125
click at [468, 5] on button "Done" at bounding box center [470, 6] width 56 height 12
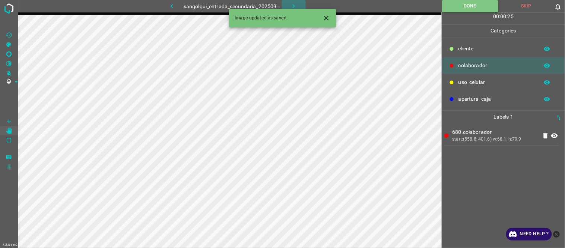
click at [296, 0] on button "button" at bounding box center [294, 6] width 24 height 12
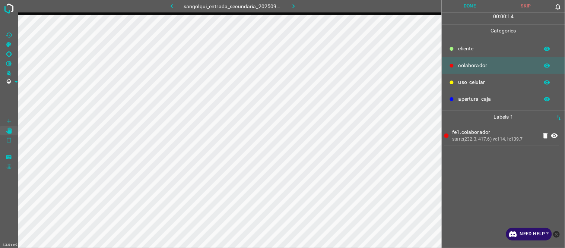
click at [459, 4] on button "Done" at bounding box center [470, 6] width 56 height 12
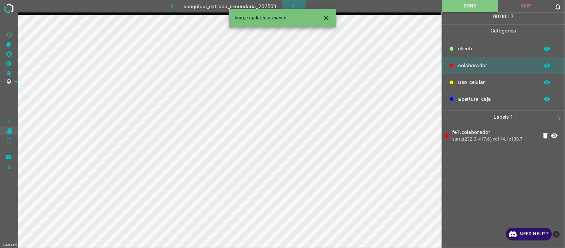
click at [293, 4] on icon "button" at bounding box center [294, 6] width 8 height 8
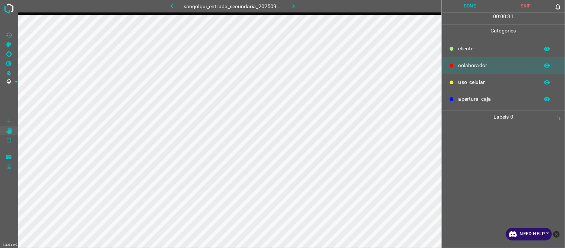
click at [483, 180] on div at bounding box center [504, 185] width 118 height 125
click at [459, 7] on button "Done" at bounding box center [470, 6] width 56 height 12
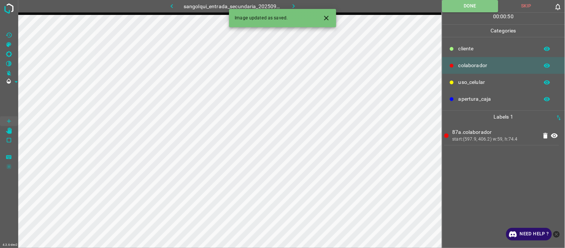
click at [291, 7] on icon "button" at bounding box center [294, 6] width 8 height 8
click at [493, 143] on div at bounding box center [504, 185] width 118 height 125
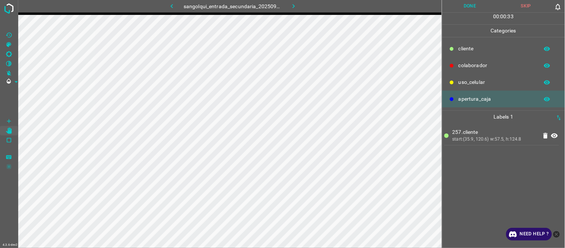
click at [455, 9] on button "Done" at bounding box center [470, 6] width 56 height 12
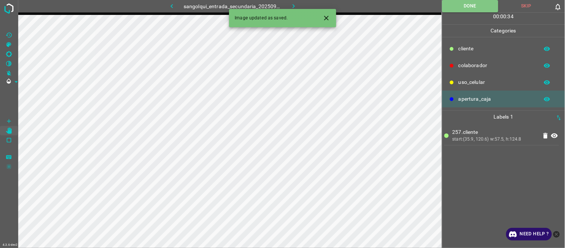
click at [287, 4] on button "button" at bounding box center [294, 6] width 24 height 12
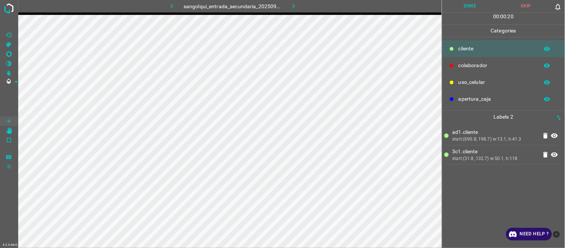
click at [463, 9] on button "Done" at bounding box center [470, 6] width 56 height 12
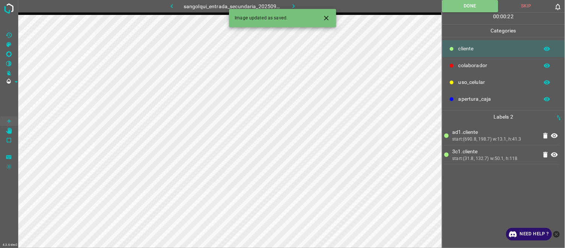
click at [290, 5] on icon "button" at bounding box center [294, 6] width 8 height 8
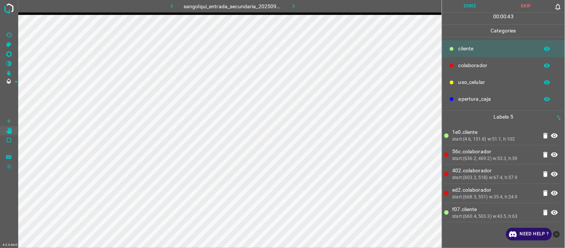
click at [465, 4] on button "Done" at bounding box center [470, 6] width 56 height 12
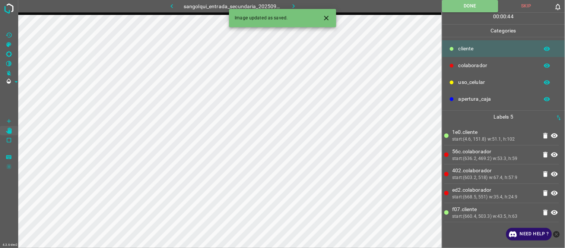
click at [290, 3] on icon "button" at bounding box center [294, 6] width 8 height 8
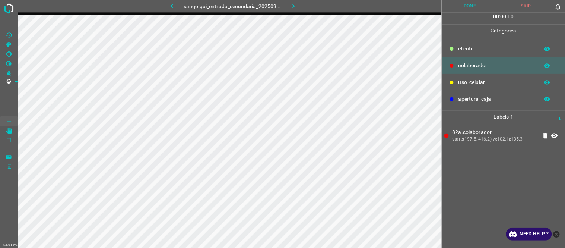
click at [498, 194] on div "82a.colaborador start:(197.5, 416.2) w:102, h:135.3" at bounding box center [504, 185] width 118 height 125
click at [470, 7] on button "Done" at bounding box center [470, 6] width 56 height 12
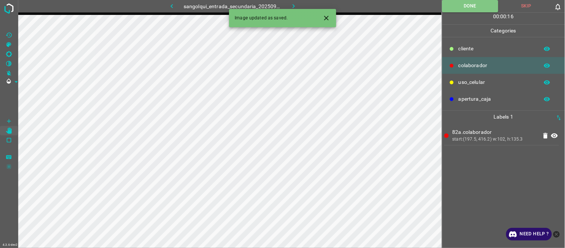
click at [290, 5] on icon "button" at bounding box center [294, 6] width 8 height 8
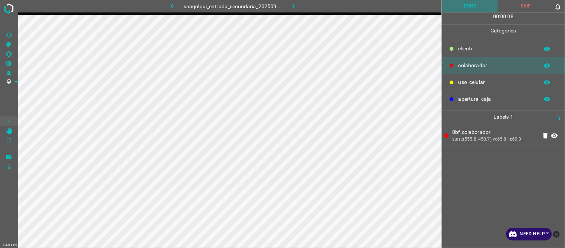
click at [467, 5] on button "Done" at bounding box center [470, 6] width 56 height 12
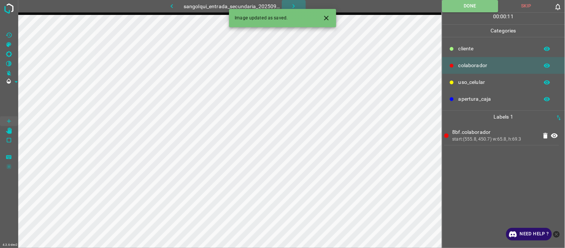
click at [294, 5] on icon "button" at bounding box center [294, 6] width 8 height 8
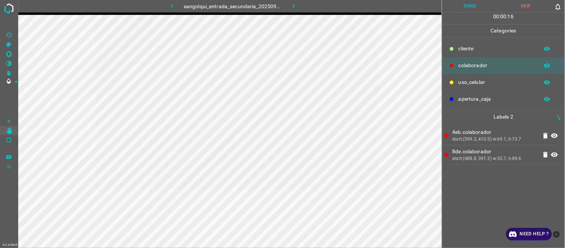
click at [461, 6] on button "Done" at bounding box center [470, 6] width 56 height 12
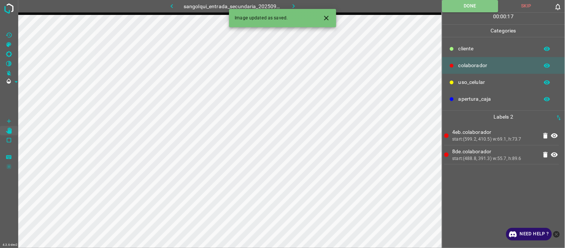
click at [294, 6] on icon "button" at bounding box center [294, 6] width 2 height 4
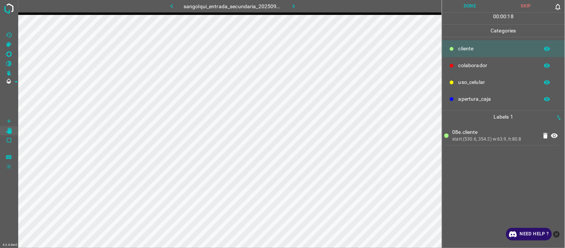
click at [467, 1] on button "Done" at bounding box center [470, 6] width 56 height 12
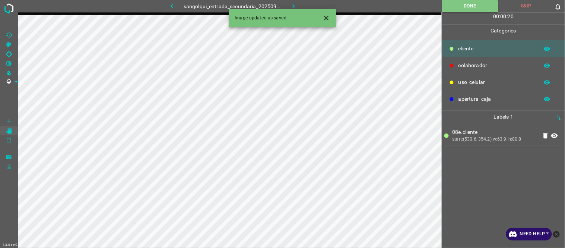
click at [295, 3] on icon "button" at bounding box center [294, 6] width 8 height 8
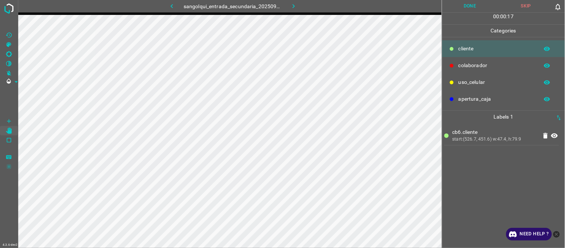
click at [462, 6] on button "Done" at bounding box center [470, 6] width 56 height 12
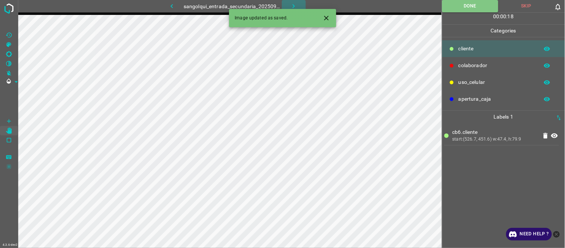
click at [294, 5] on icon "button" at bounding box center [294, 6] width 8 height 8
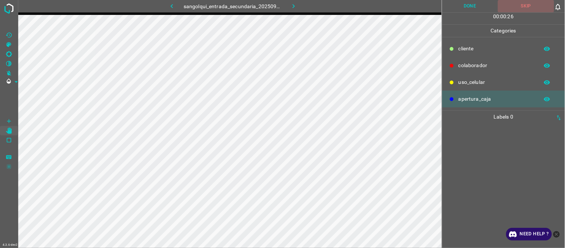
click at [537, 4] on button "Skip" at bounding box center [526, 6] width 56 height 12
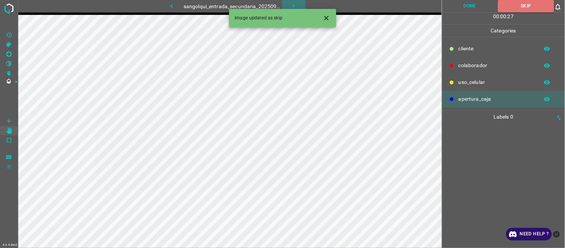
click at [294, 3] on icon "button" at bounding box center [294, 6] width 8 height 8
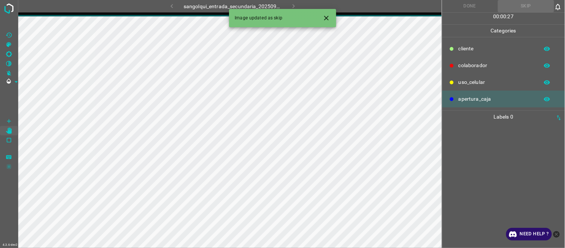
click at [471, 124] on ul at bounding box center [502, 126] width 115 height 6
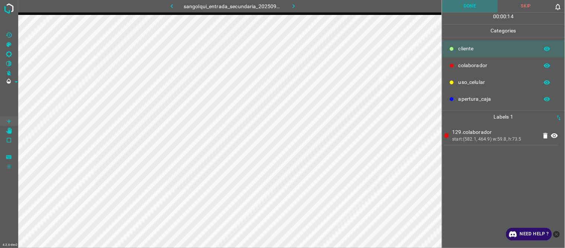
click at [471, 6] on button "Done" at bounding box center [470, 6] width 56 height 12
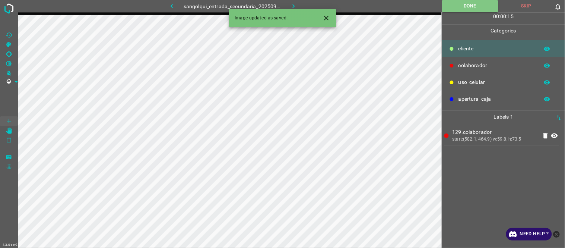
click at [293, 3] on icon "button" at bounding box center [294, 6] width 8 height 8
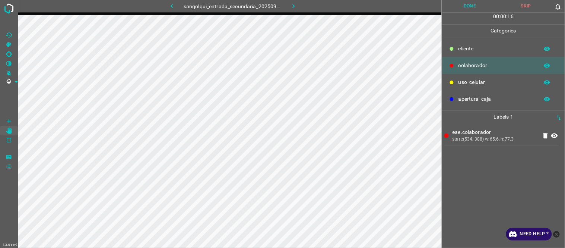
click at [456, 5] on button "Done" at bounding box center [470, 6] width 56 height 12
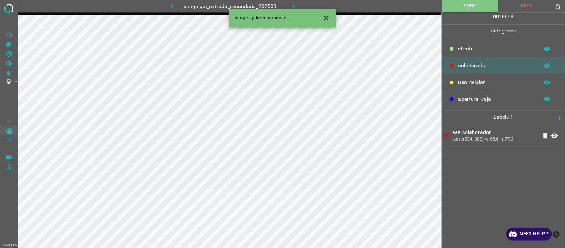
click at [293, 6] on icon "button" at bounding box center [294, 6] width 8 height 8
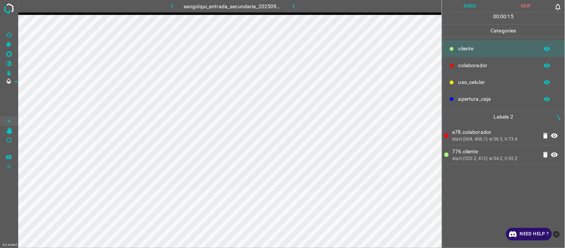
click at [475, 5] on button "Done" at bounding box center [470, 6] width 56 height 12
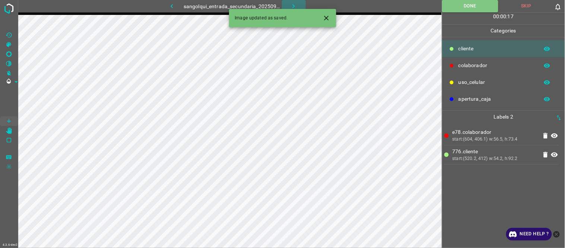
click at [295, 5] on icon "button" at bounding box center [294, 6] width 8 height 8
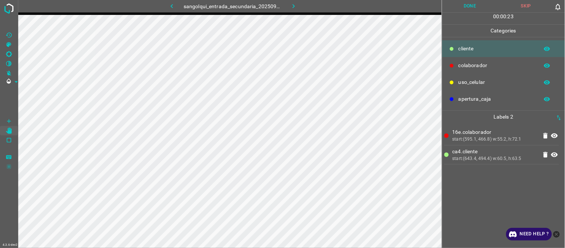
click at [461, 7] on button "Done" at bounding box center [470, 6] width 56 height 12
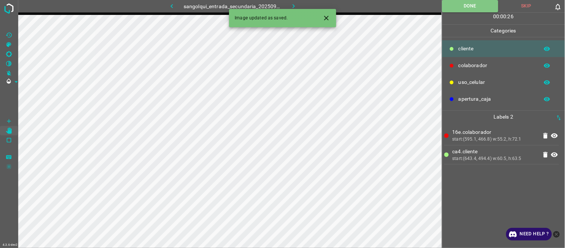
click at [293, 6] on icon "button" at bounding box center [294, 6] width 8 height 8
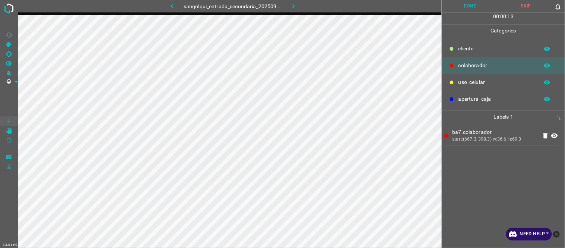
click at [466, 8] on button "Done" at bounding box center [470, 6] width 56 height 12
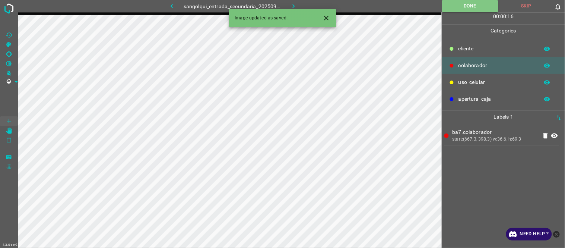
click at [294, 6] on icon "button" at bounding box center [294, 6] width 2 height 4
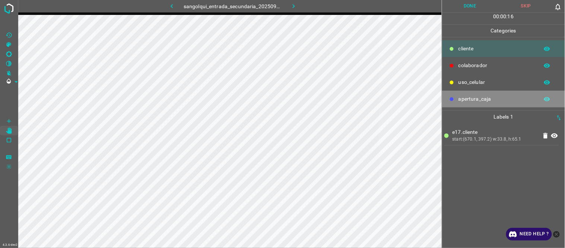
click at [443, 95] on div "apertura_caja" at bounding box center [503, 99] width 123 height 17
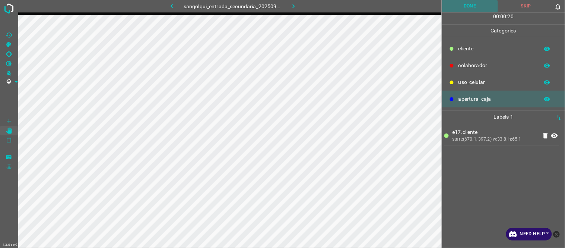
click at [465, 4] on button "Done" at bounding box center [470, 6] width 56 height 12
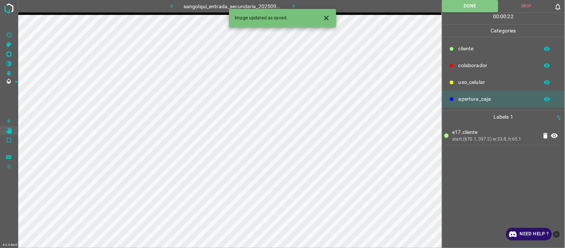
click at [294, 6] on icon "button" at bounding box center [294, 6] width 2 height 4
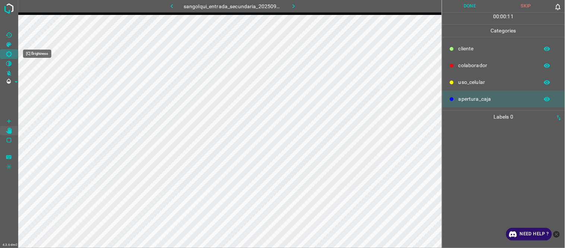
click at [14, 54] on Brightness"] "[C] Brightness" at bounding box center [9, 54] width 18 height 10
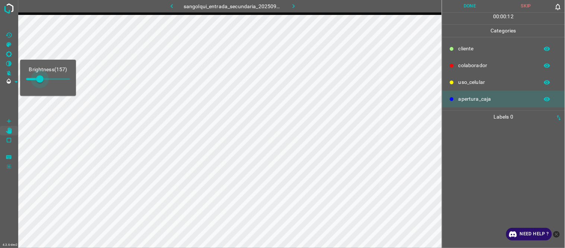
type input "186"
drag, startPoint x: 38, startPoint y: 81, endPoint x: 42, endPoint y: 83, distance: 4.5
click at [42, 83] on span at bounding box center [42, 78] width 7 height 7
click at [171, 2] on icon "button" at bounding box center [172, 6] width 8 height 8
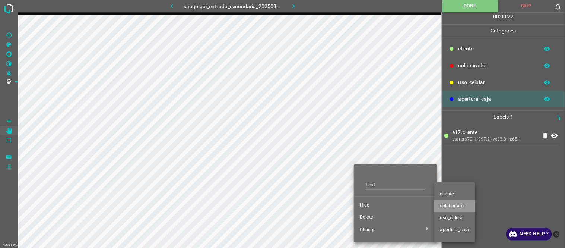
click at [451, 207] on span "colaborador" at bounding box center [454, 206] width 29 height 7
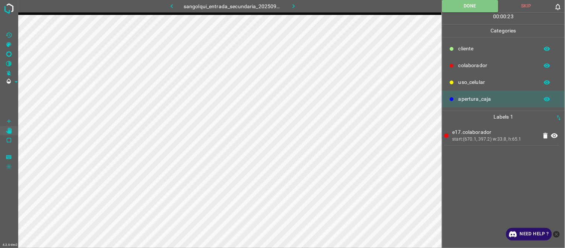
click at [295, 6] on icon "button" at bounding box center [294, 6] width 8 height 8
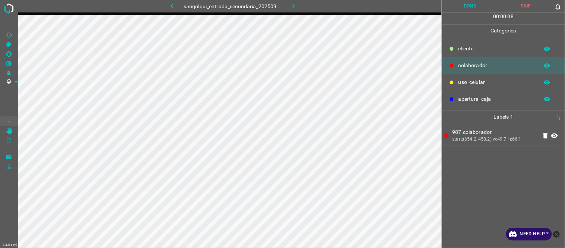
click at [474, 6] on button "Done" at bounding box center [470, 6] width 56 height 12
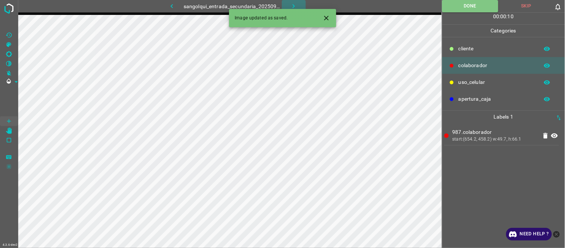
click at [298, 2] on button "button" at bounding box center [294, 6] width 24 height 12
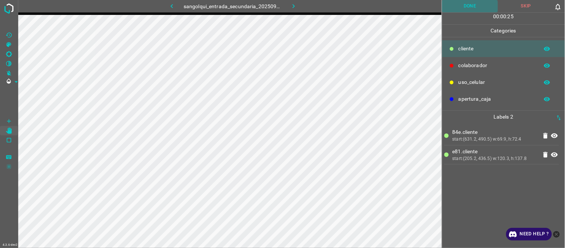
click at [482, 10] on button "Done" at bounding box center [470, 6] width 56 height 12
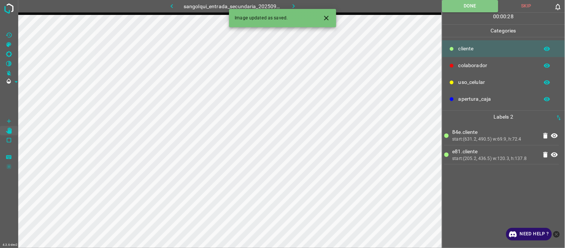
click at [298, 3] on button "button" at bounding box center [294, 6] width 24 height 12
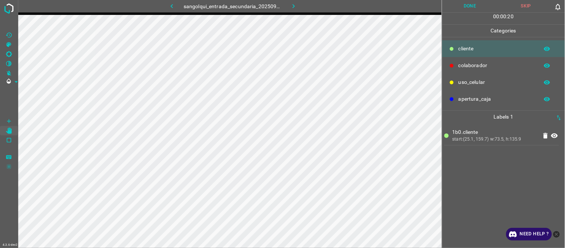
click at [479, 9] on button "Done" at bounding box center [470, 6] width 56 height 12
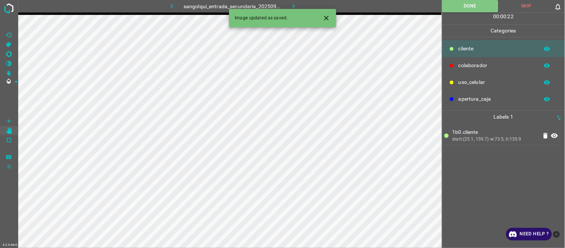
click at [296, 6] on icon "button" at bounding box center [294, 6] width 8 height 8
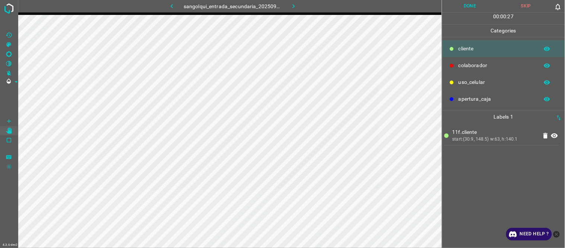
click at [468, 9] on button "Done" at bounding box center [470, 6] width 56 height 12
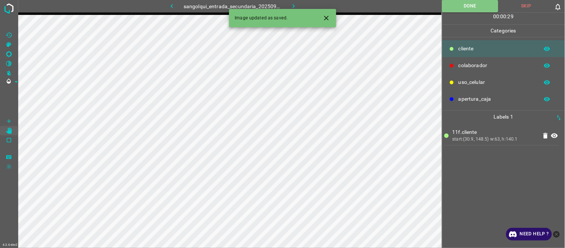
click at [496, 180] on div "11f.cliente start:(30.9, 148.5) w:63, h:140.1" at bounding box center [504, 185] width 118 height 125
click at [295, 4] on icon "button" at bounding box center [294, 6] width 8 height 8
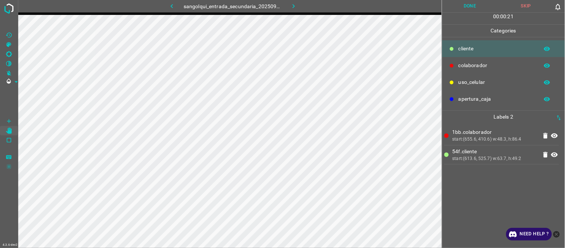
click at [296, 6] on icon "button" at bounding box center [294, 6] width 8 height 8
click at [178, 4] on button "button" at bounding box center [172, 6] width 24 height 12
click at [478, 4] on button "Done" at bounding box center [470, 6] width 56 height 12
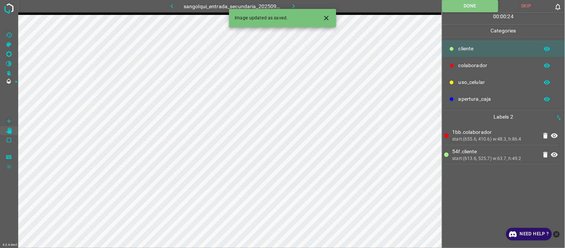
click at [556, 154] on icon at bounding box center [554, 154] width 9 height 9
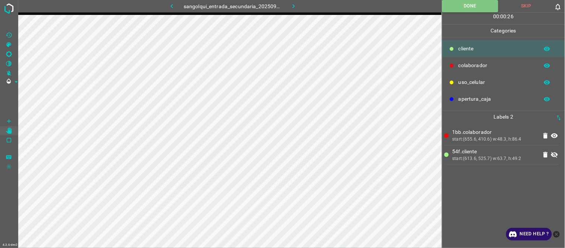
click at [558, 154] on icon at bounding box center [554, 155] width 7 height 6
click at [294, 0] on button "button" at bounding box center [294, 6] width 24 height 12
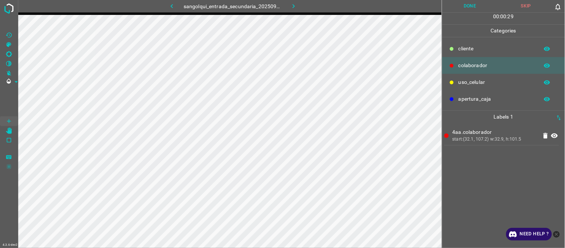
click at [475, 162] on div "4aa.colaborador start:(32.1, 107.2) w:32.9, h:101.5" at bounding box center [504, 185] width 118 height 125
click at [474, 2] on button "Done" at bounding box center [470, 6] width 56 height 12
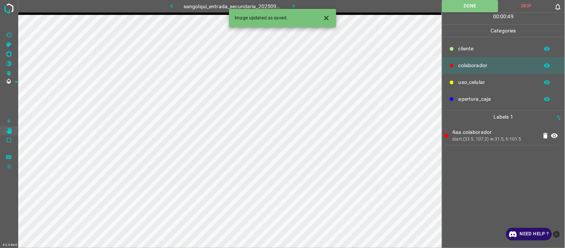
click at [330, 16] on icon "Close" at bounding box center [327, 18] width 8 height 8
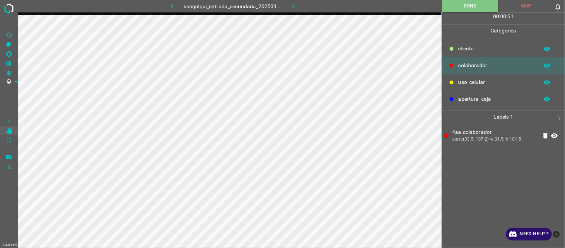
click at [291, 6] on icon "button" at bounding box center [294, 6] width 8 height 8
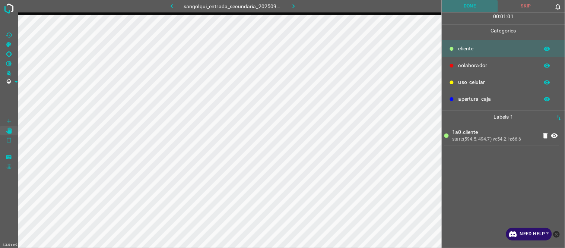
click at [468, 3] on button "Done" at bounding box center [470, 6] width 56 height 12
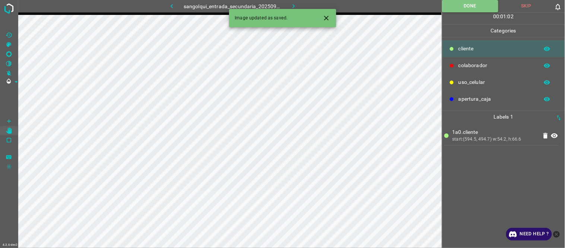
click at [291, 6] on icon "button" at bounding box center [294, 6] width 8 height 8
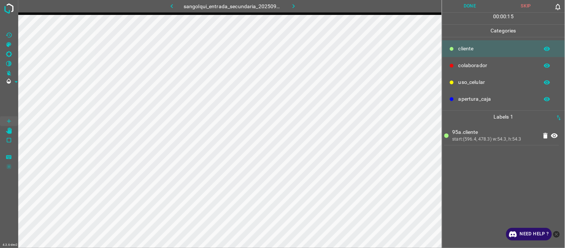
click at [465, 8] on button "Done" at bounding box center [470, 6] width 56 height 12
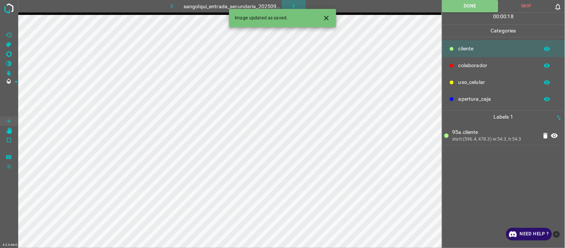
click at [289, 4] on button "button" at bounding box center [294, 6] width 24 height 12
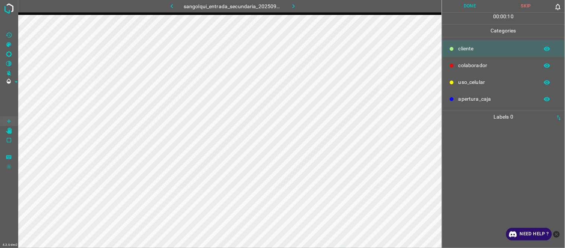
click at [516, 142] on div at bounding box center [504, 185] width 118 height 125
click at [474, 177] on div "a16.cliente start:(636.5, 410.1) w:60.8, h:72.1" at bounding box center [504, 185] width 118 height 125
click at [467, 6] on button "Done" at bounding box center [470, 6] width 56 height 12
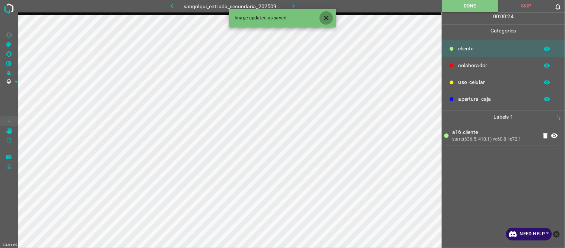
click at [328, 13] on button "Close" at bounding box center [327, 18] width 14 height 14
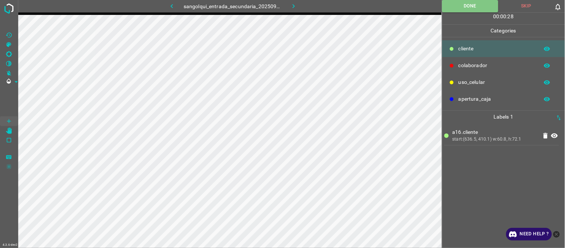
click at [297, 5] on icon "button" at bounding box center [294, 6] width 8 height 8
click at [476, 151] on div at bounding box center [504, 185] width 118 height 125
click at [467, 5] on button "Done" at bounding box center [470, 6] width 56 height 12
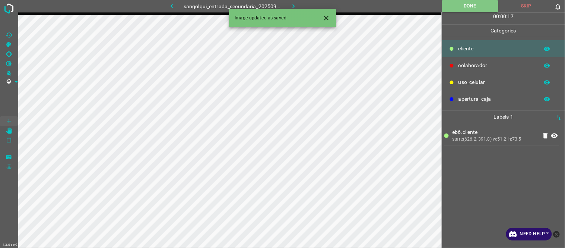
click at [469, 170] on div "eb6.cliente start:(626.2, 391.8) w:51.2, h:73.5" at bounding box center [504, 185] width 118 height 125
click at [466, 172] on div "eb6.cliente start:(626.2, 391.8) w:51.6, h:73.5" at bounding box center [504, 185] width 118 height 125
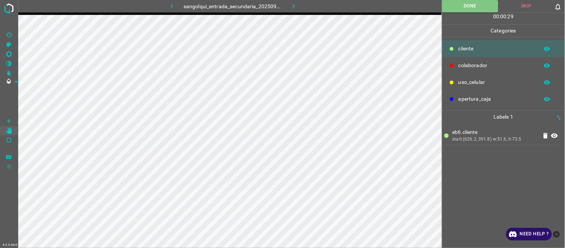
click at [173, 1] on button "button" at bounding box center [172, 6] width 24 height 12
click at [288, 5] on button "button" at bounding box center [294, 6] width 24 height 12
click at [297, 7] on icon "button" at bounding box center [294, 6] width 8 height 8
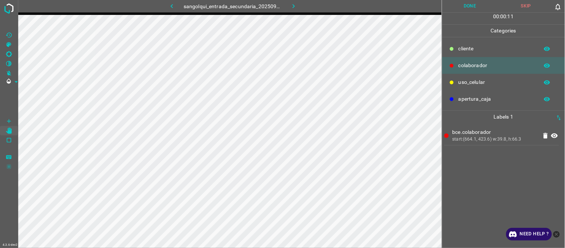
click at [450, 167] on div "bce.colaborador start:(664.1, 423.6) w:39.8, h:66.3" at bounding box center [504, 185] width 118 height 125
drag, startPoint x: 465, startPoint y: 4, endPoint x: 443, endPoint y: 16, distance: 24.2
click at [466, 4] on button "Done" at bounding box center [470, 6] width 56 height 12
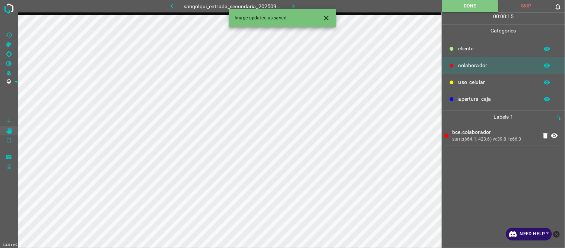
drag, startPoint x: 292, startPoint y: 3, endPoint x: 284, endPoint y: 15, distance: 14.5
click at [293, 3] on icon "button" at bounding box center [294, 6] width 8 height 8
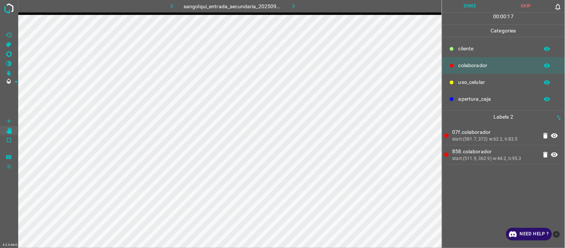
click at [470, 10] on button "Done" at bounding box center [470, 6] width 56 height 12
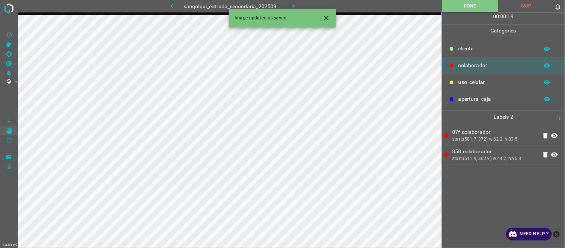
click at [297, 2] on button "button" at bounding box center [294, 6] width 24 height 12
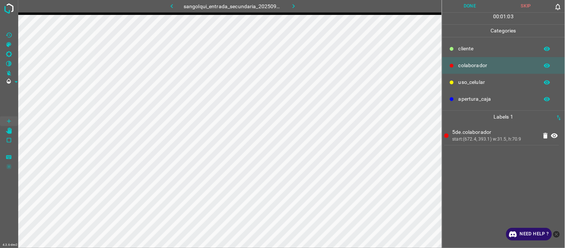
click at [487, 180] on div "5de.colaborador start:(672.4, 393.1) w:31.5, h:70.9" at bounding box center [504, 185] width 118 height 125
click at [467, 5] on button "Done" at bounding box center [470, 6] width 56 height 12
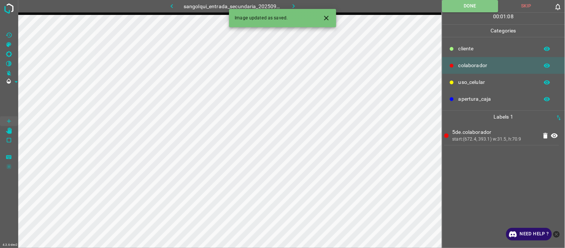
click at [294, 4] on icon "button" at bounding box center [294, 6] width 8 height 8
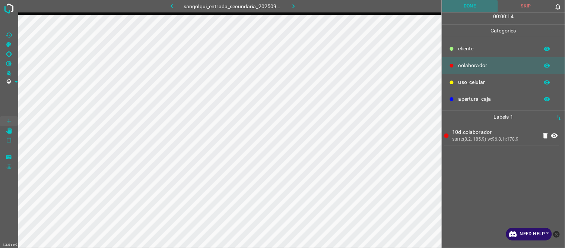
click at [473, 6] on button "Done" at bounding box center [470, 6] width 56 height 12
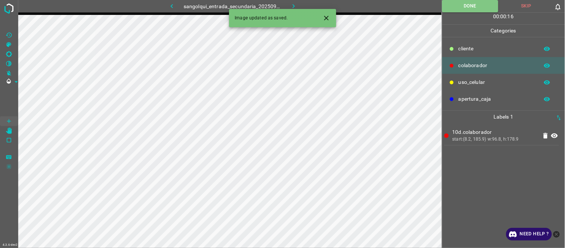
click at [295, 7] on icon "button" at bounding box center [294, 6] width 8 height 8
